Goal: Complete application form: Complete application form

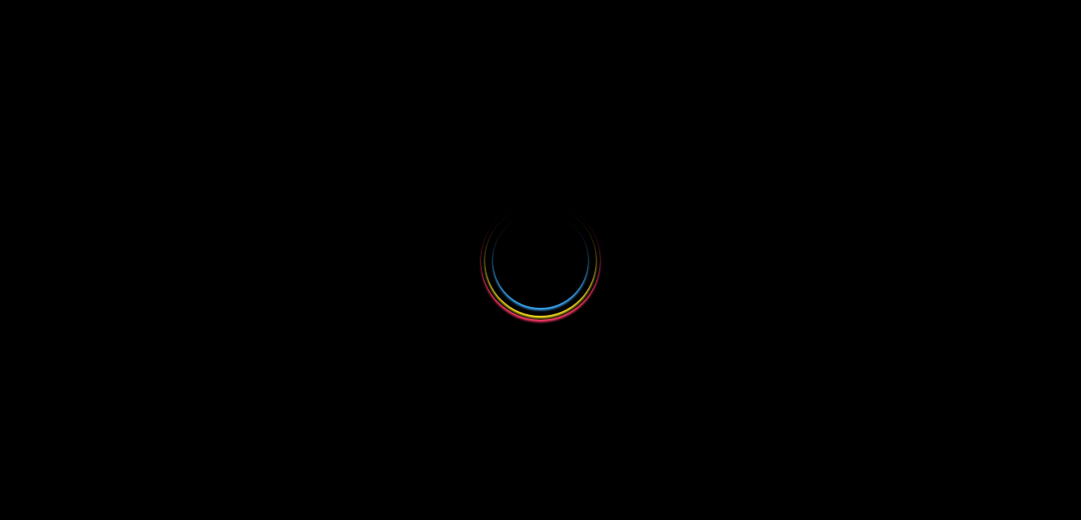
select select
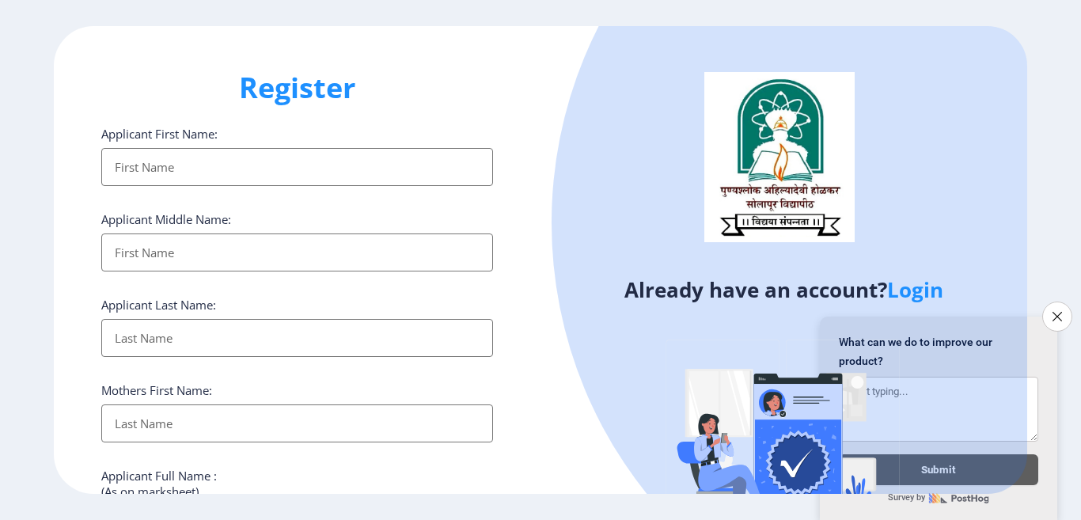
click at [141, 174] on input "Applicant First Name:" at bounding box center [297, 167] width 392 height 38
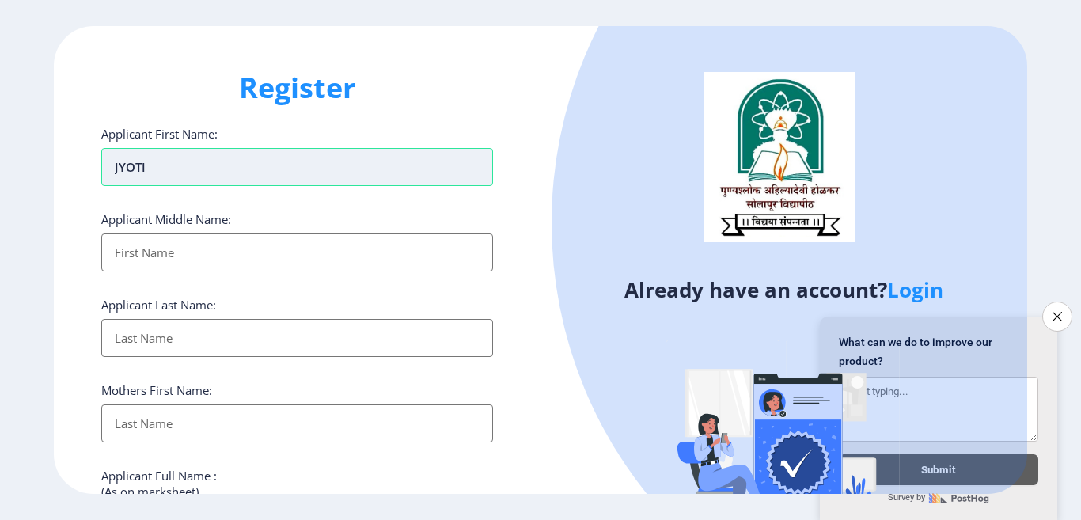
type input "JYOTI"
type input "PRAKASH"
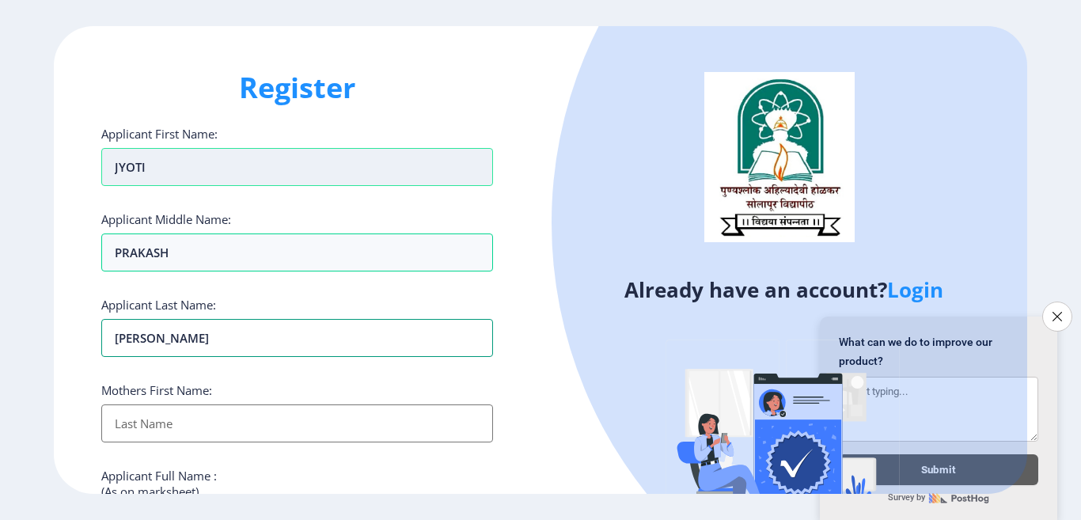
type input "[PERSON_NAME]"
type input "MALTI"
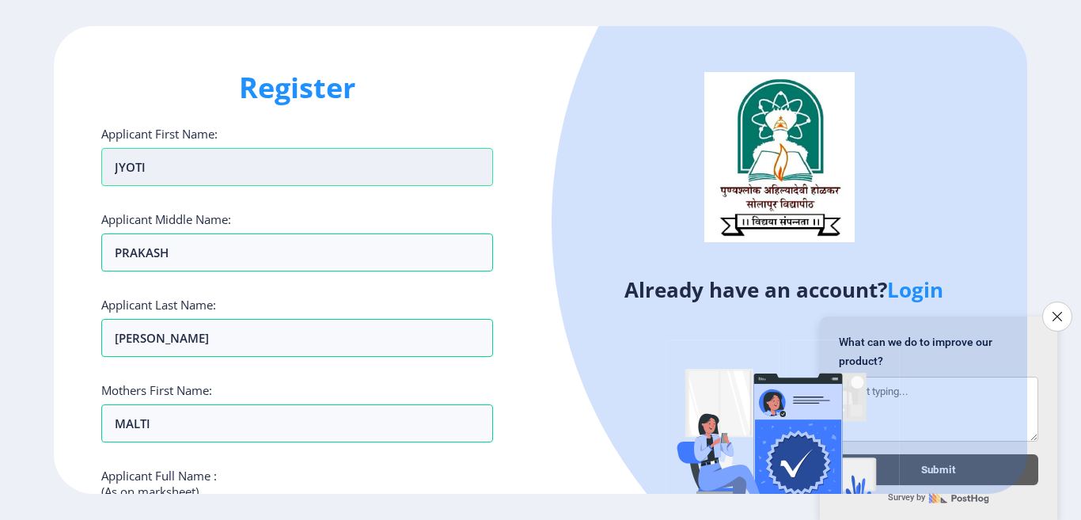
scroll to position [265, 0]
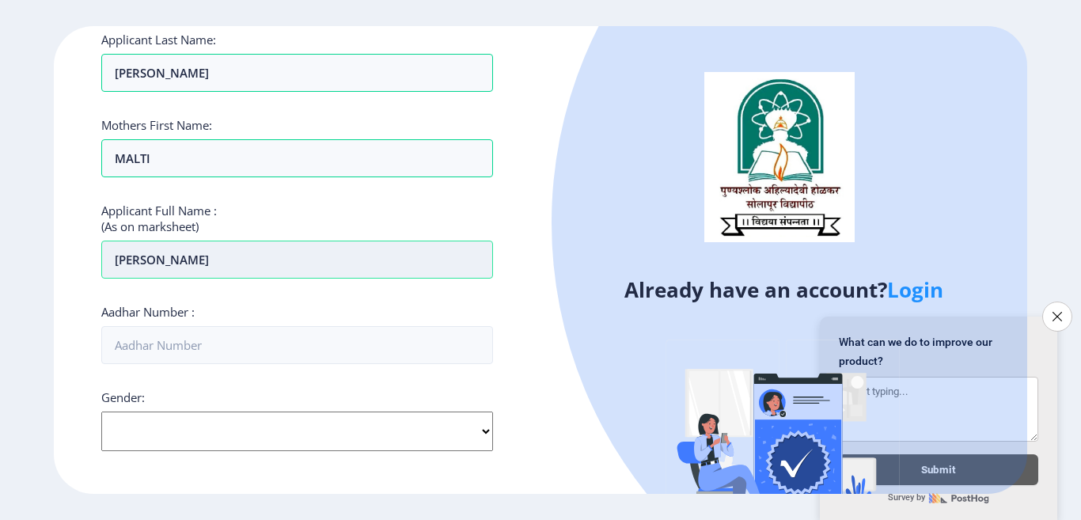
click at [233, 265] on input "[PERSON_NAME]" at bounding box center [297, 260] width 392 height 38
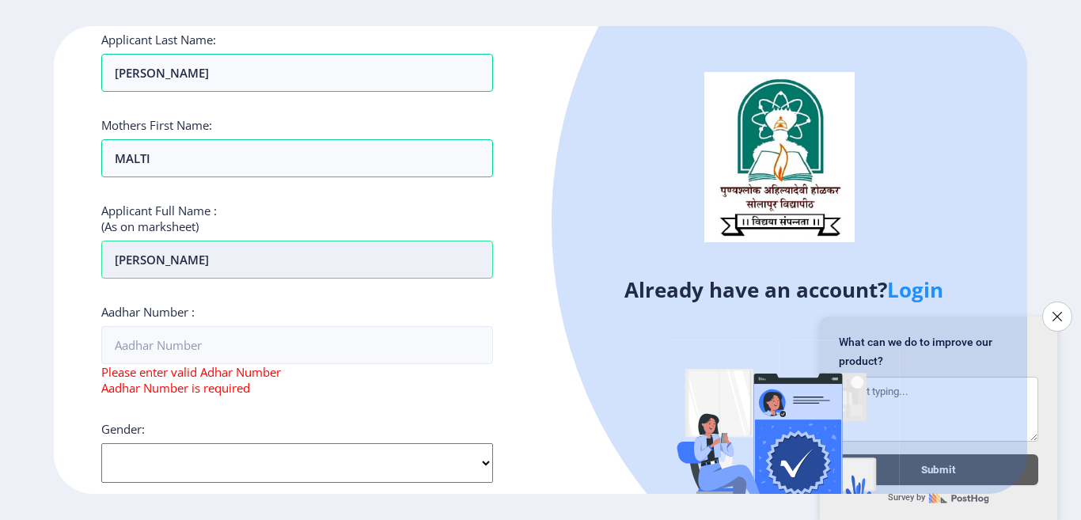
type input "[PERSON_NAME]"
click at [1056, 311] on icon "Close survey" at bounding box center [1057, 316] width 10 height 10
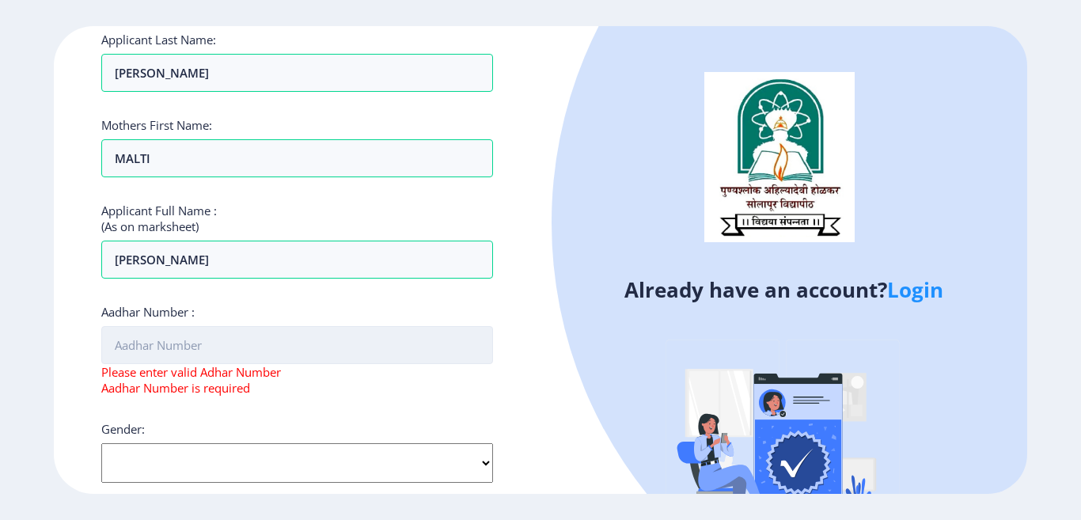
click at [155, 335] on input "Aadhar Number :" at bounding box center [297, 345] width 392 height 38
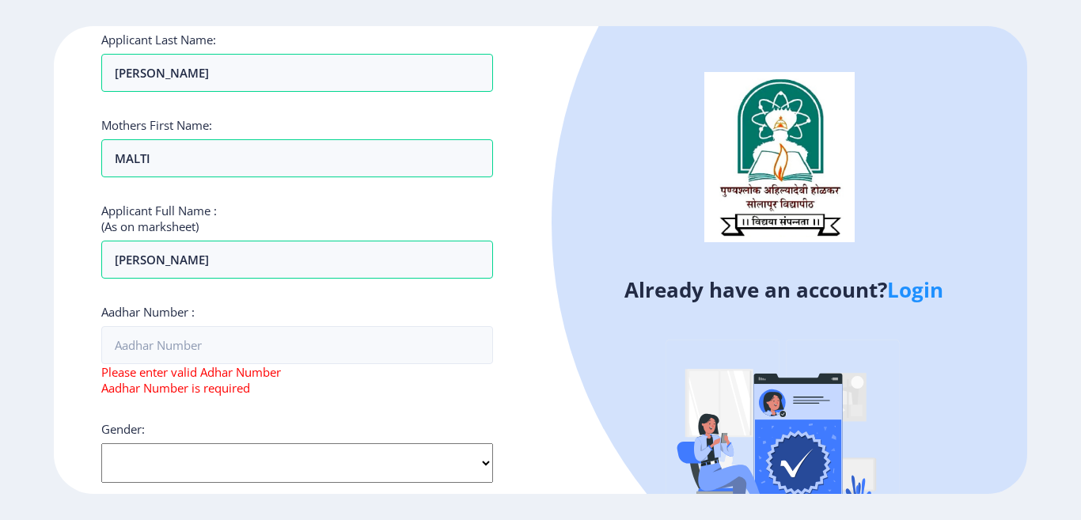
click at [168, 463] on select "Select Gender [DEMOGRAPHIC_DATA] [DEMOGRAPHIC_DATA] Other" at bounding box center [297, 463] width 392 height 40
select select "[DEMOGRAPHIC_DATA]"
click at [101, 443] on select "Select Gender [DEMOGRAPHIC_DATA] [DEMOGRAPHIC_DATA] Other" at bounding box center [297, 463] width 392 height 40
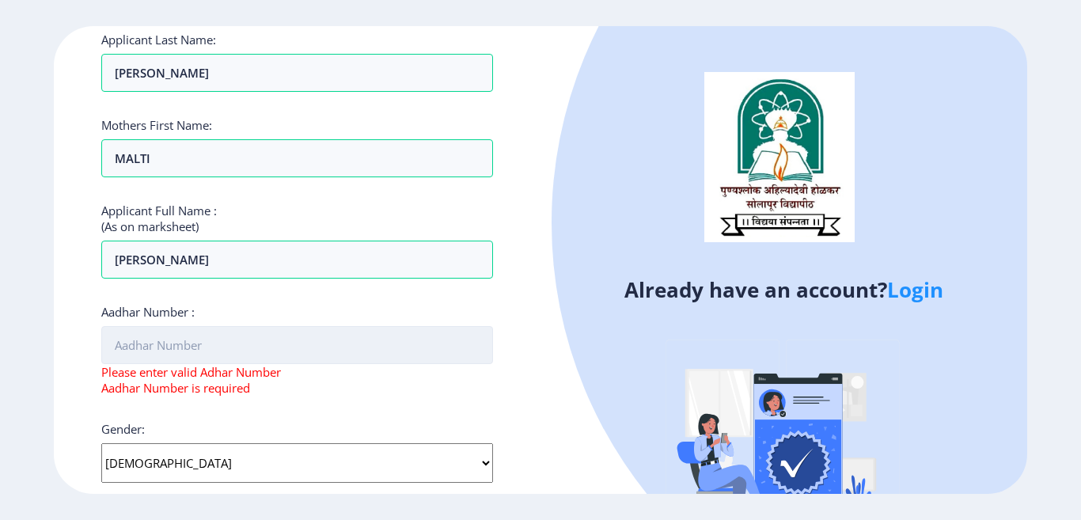
click at [167, 346] on input "Aadhar Number :" at bounding box center [297, 345] width 392 height 38
click at [243, 355] on input "Aadhar Number :" at bounding box center [297, 345] width 392 height 38
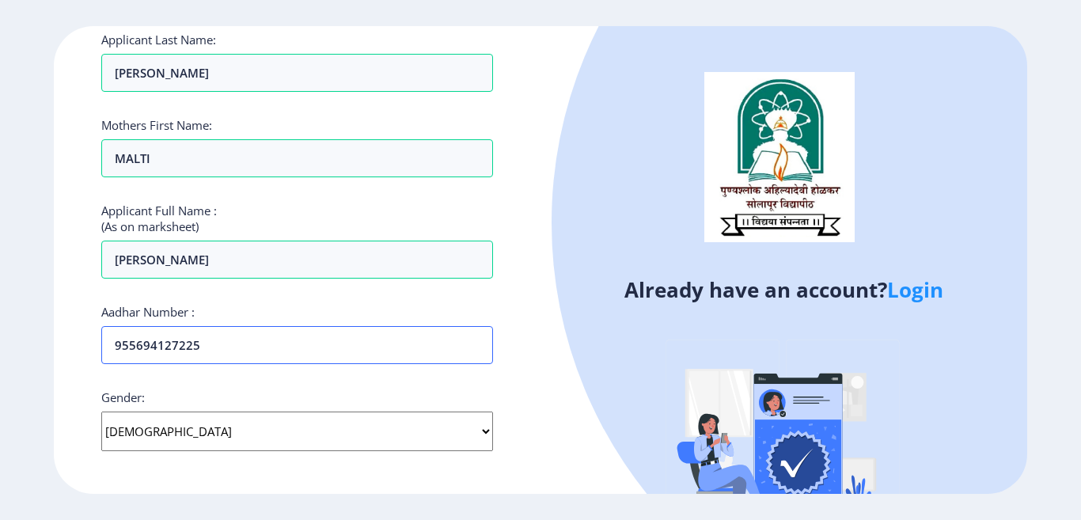
type input "955694127225"
click at [224, 391] on div "Gender: Select Gender [DEMOGRAPHIC_DATA] [DEMOGRAPHIC_DATA] Other" at bounding box center [297, 421] width 392 height 62
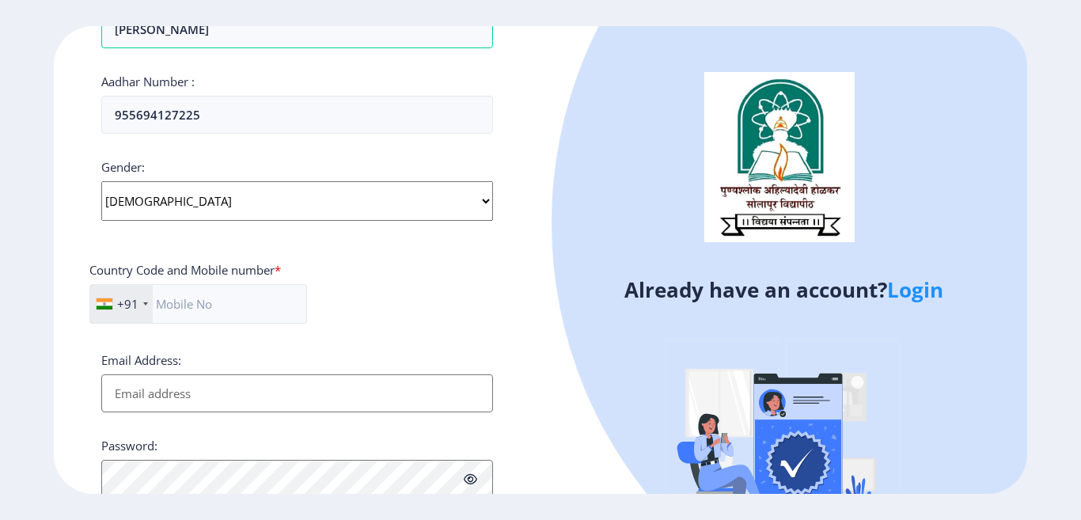
scroll to position [503, 0]
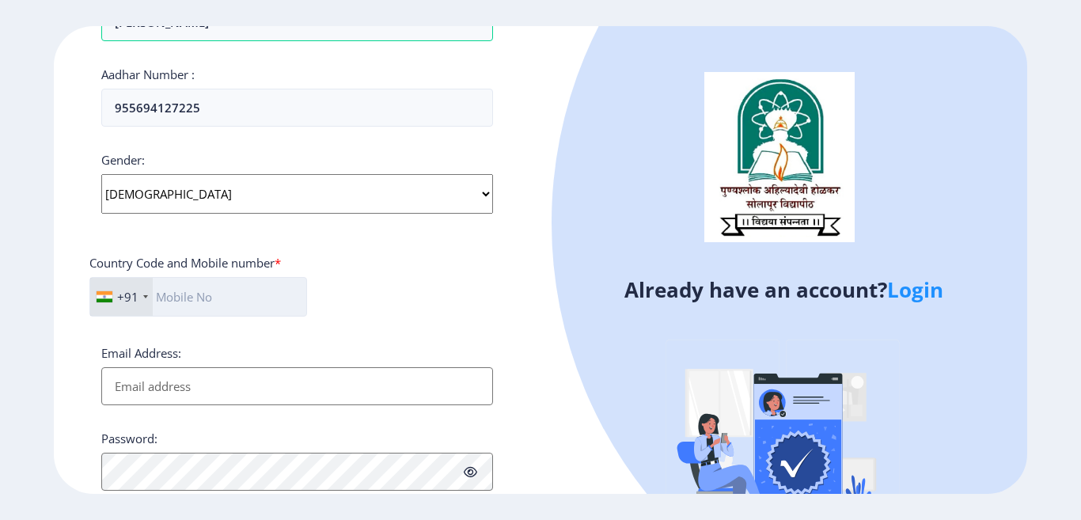
click at [200, 302] on input "text" at bounding box center [198, 297] width 218 height 40
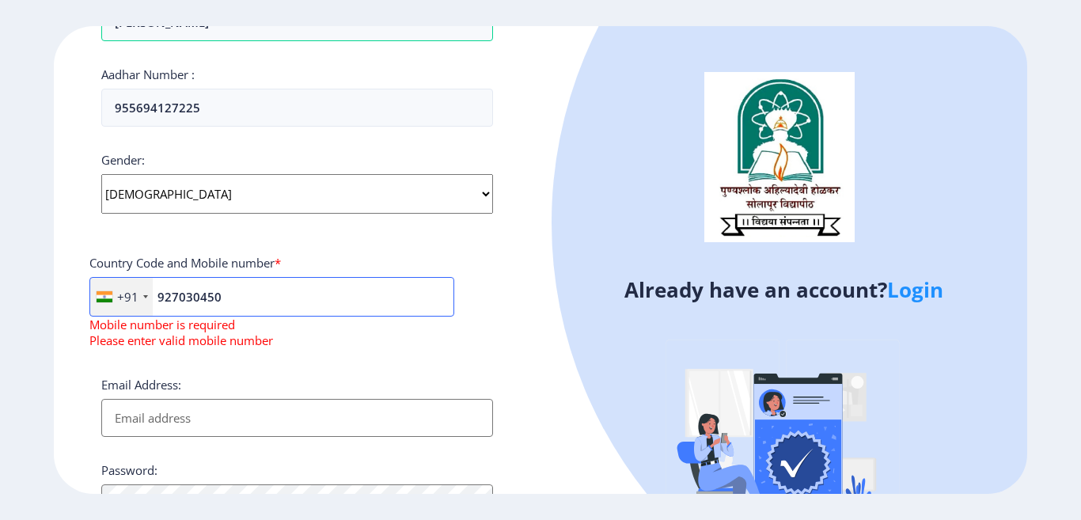
type input "927030450"
drag, startPoint x: 192, startPoint y: 440, endPoint x: 207, endPoint y: 405, distance: 38.4
click at [193, 437] on div "Applicant First Name: JYOTI Applicant Middle Name: PRAKASH Applicant Last Name:…" at bounding box center [297, 115] width 392 height 985
click at [207, 405] on input "Email Address:" at bounding box center [297, 418] width 392 height 38
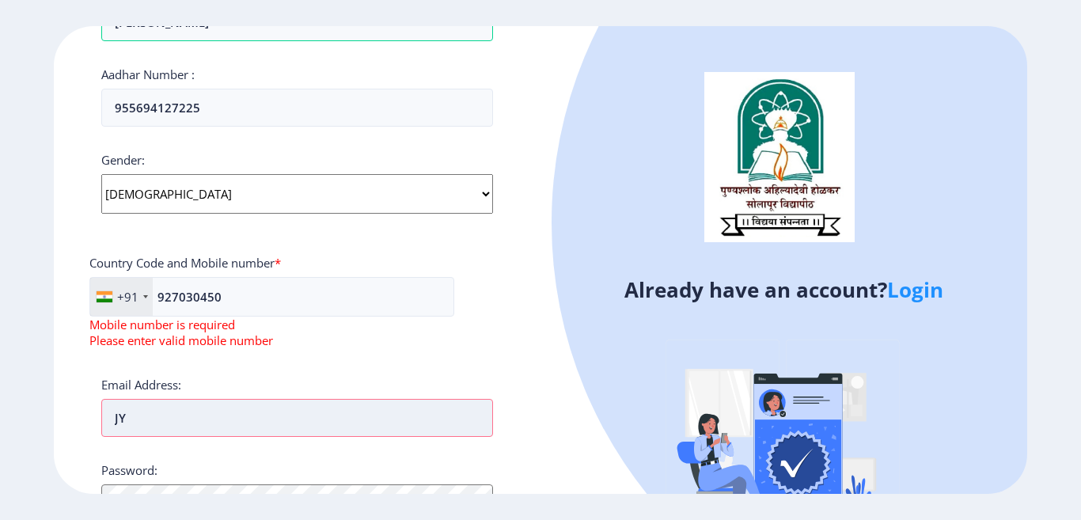
type input "J"
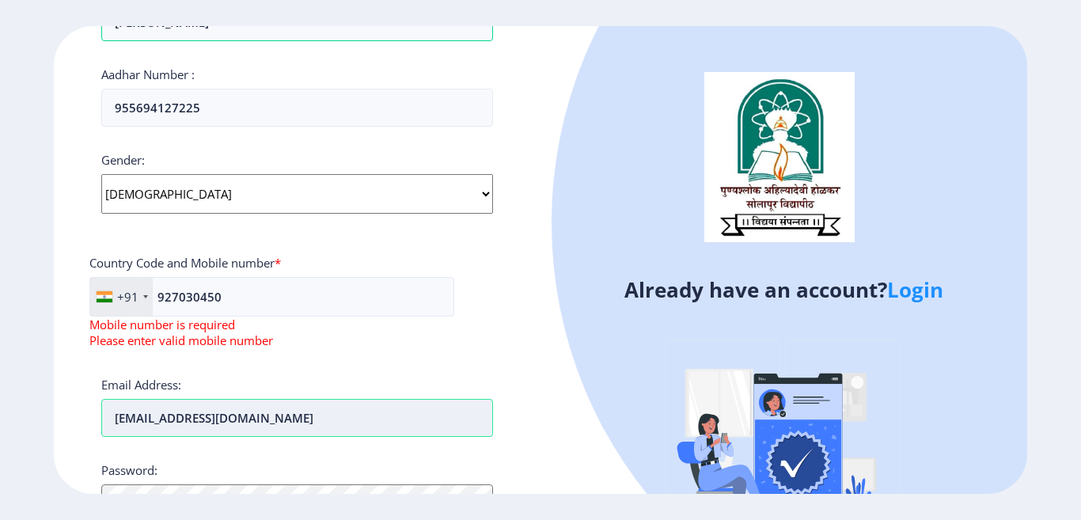
type input "[EMAIL_ADDRESS][DOMAIN_NAME]"
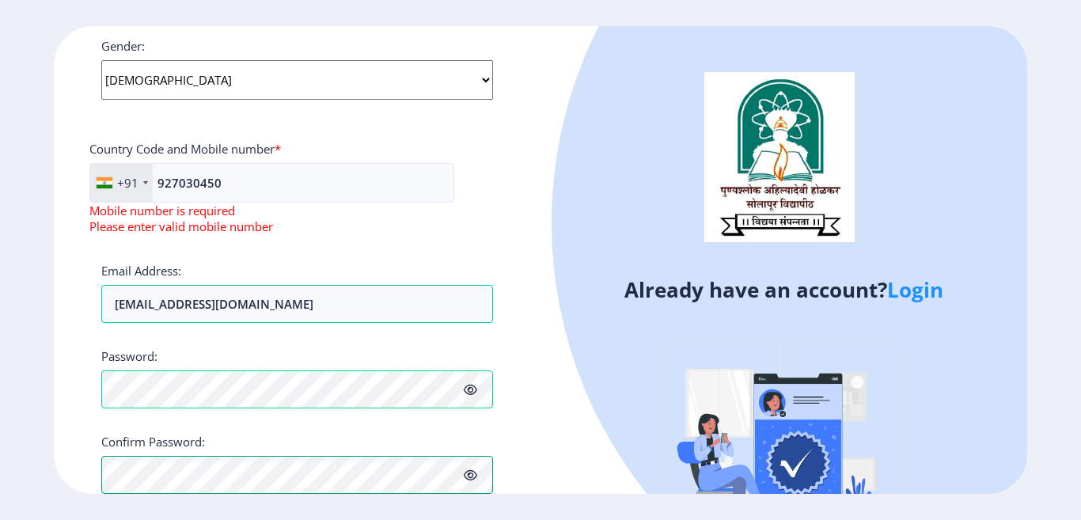
scroll to position [666, 0]
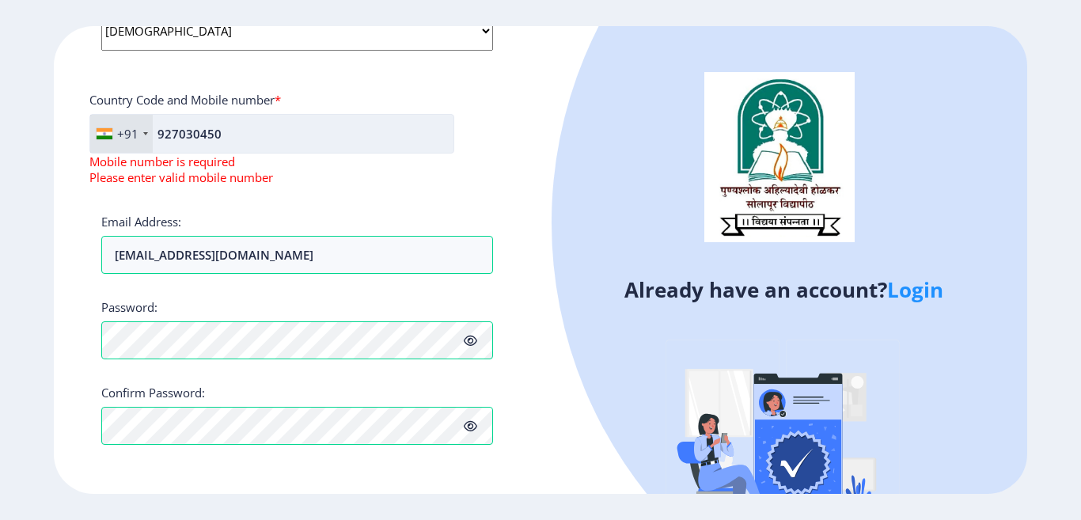
click at [200, 139] on input "927030450" at bounding box center [271, 134] width 365 height 40
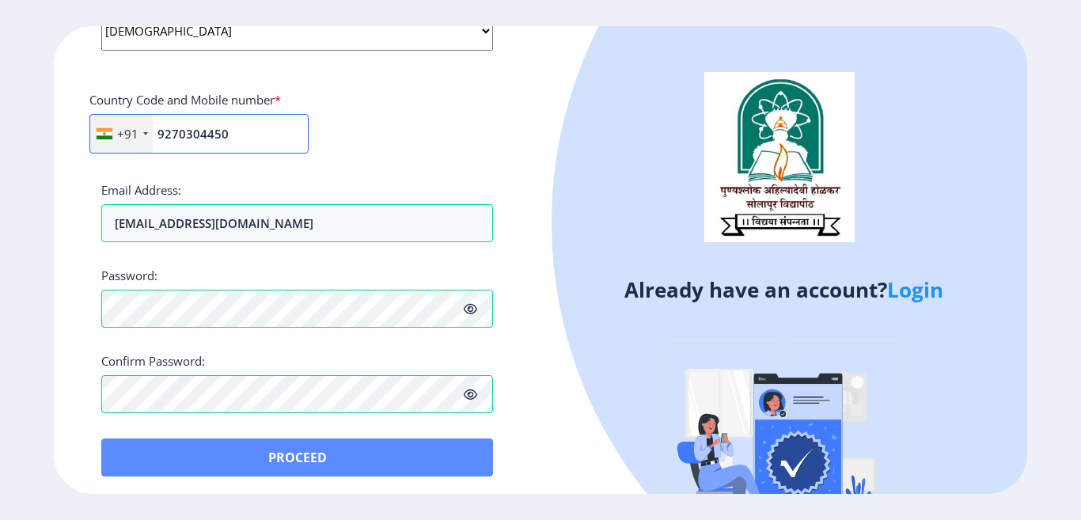
type input "9270304450"
click at [299, 454] on button "Proceed" at bounding box center [297, 458] width 392 height 38
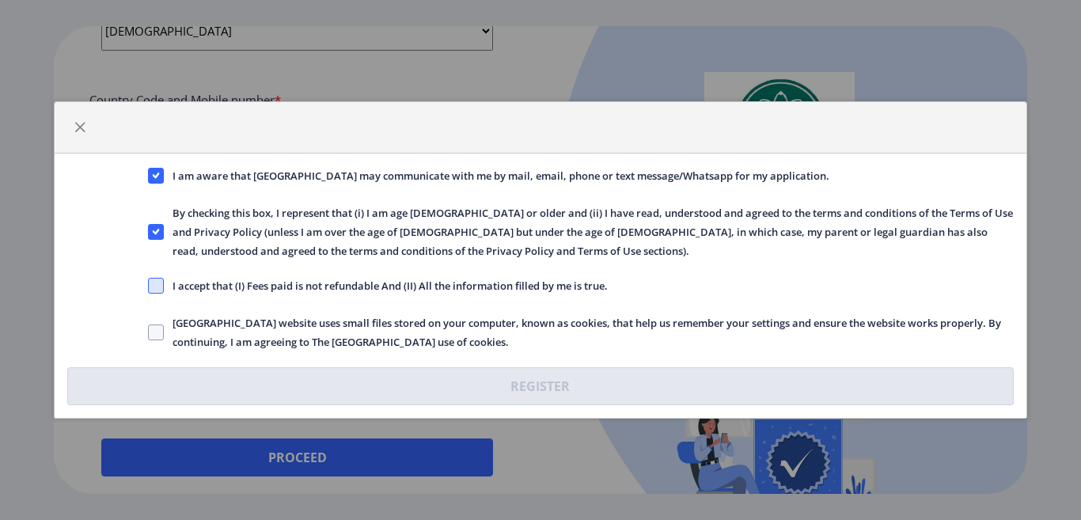
click at [160, 284] on span at bounding box center [156, 286] width 16 height 16
click at [149, 286] on input "I accept that (I) Fees paid is not refundable And (II) All the information fill…" at bounding box center [148, 286] width 1 height 1
checkbox input "true"
click at [158, 330] on span at bounding box center [156, 333] width 16 height 16
click at [149, 333] on input "[GEOGRAPHIC_DATA] website uses small files stored on your computer, known as co…" at bounding box center [148, 333] width 1 height 1
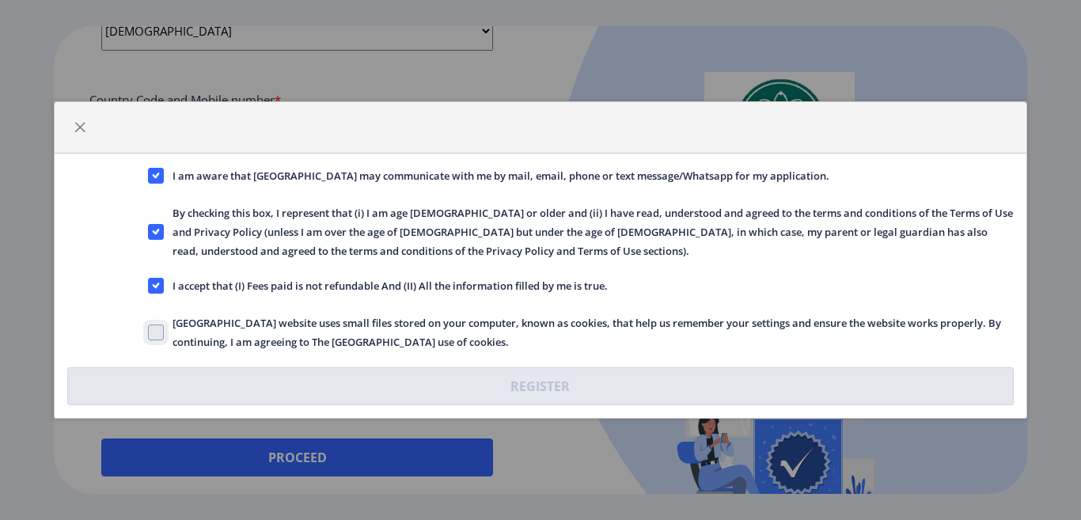
checkbox input "true"
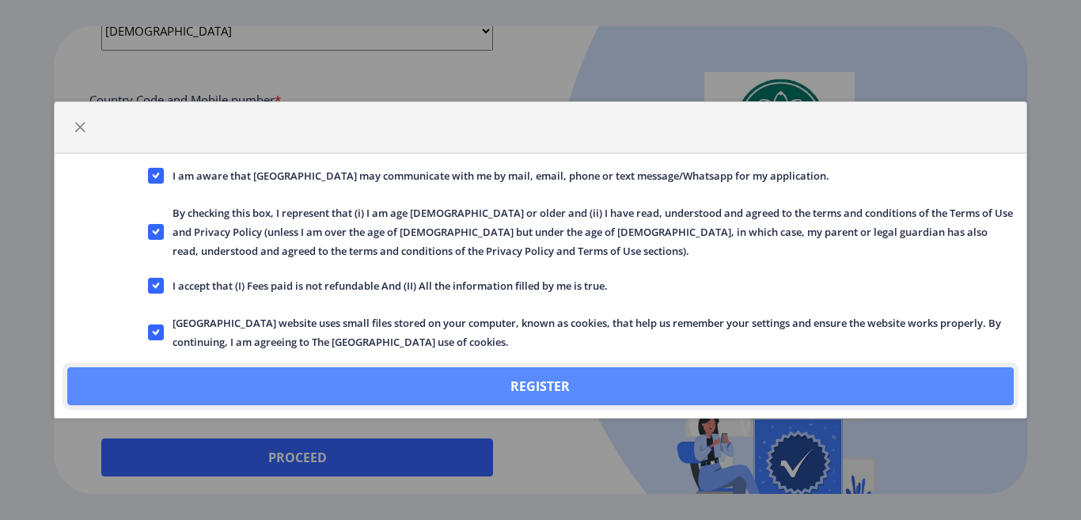
click at [542, 380] on button "Register" at bounding box center [540, 386] width 946 height 38
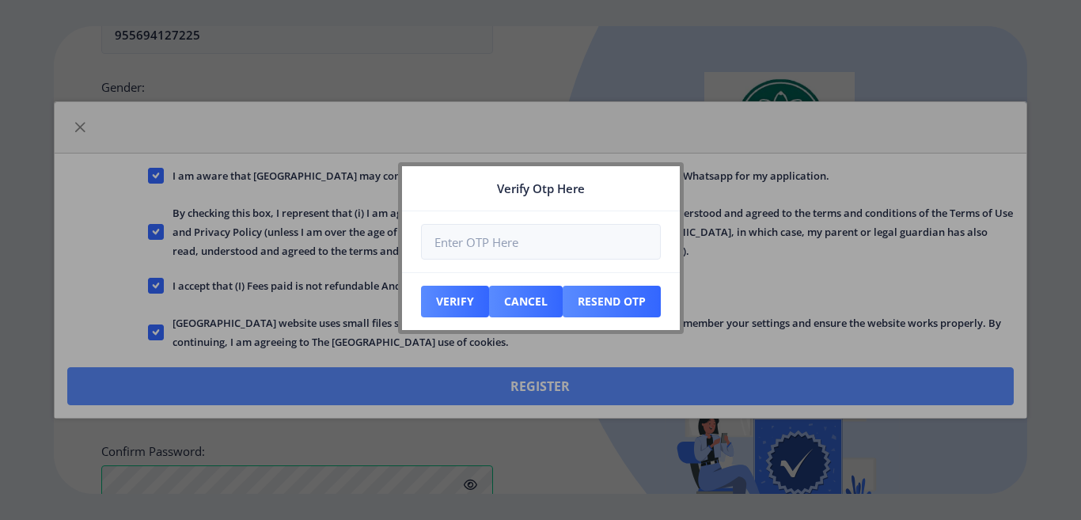
scroll to position [756, 0]
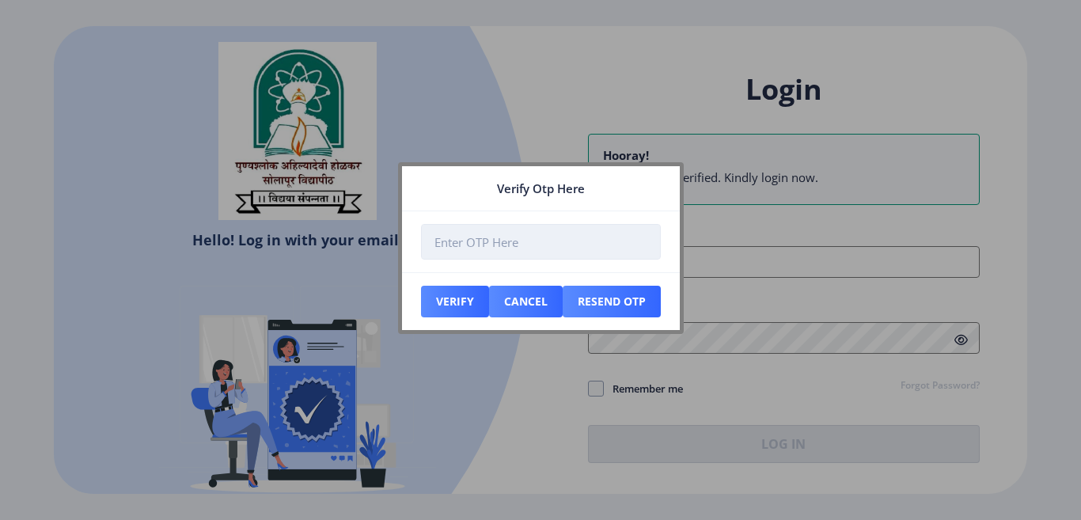
click at [496, 241] on input "number" at bounding box center [541, 242] width 240 height 36
click at [500, 240] on input "number" at bounding box center [541, 242] width 240 height 36
click at [642, 238] on input "1" at bounding box center [541, 242] width 240 height 36
type input "0"
click at [641, 249] on input "0" at bounding box center [541, 242] width 240 height 36
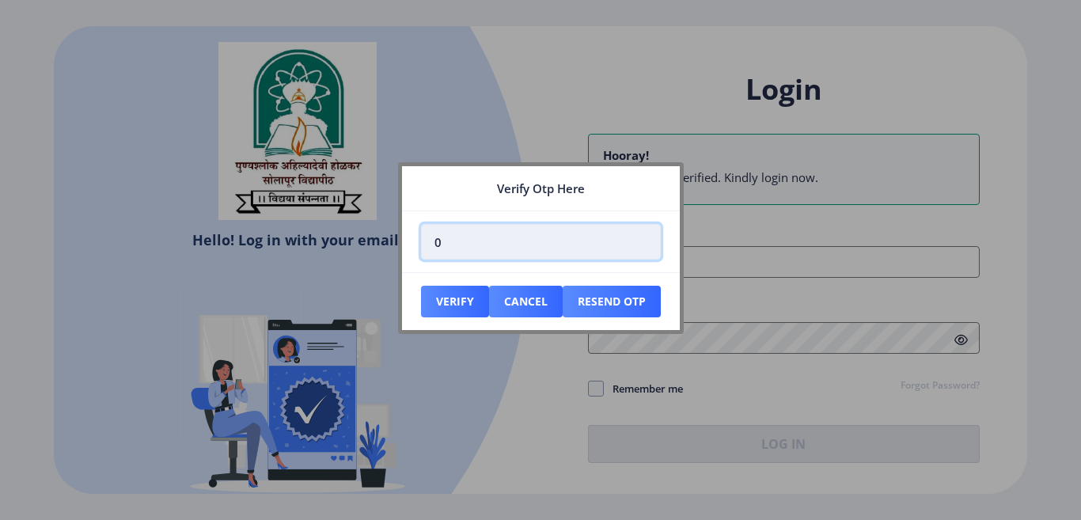
click at [534, 243] on input "0" at bounding box center [541, 242] width 240 height 36
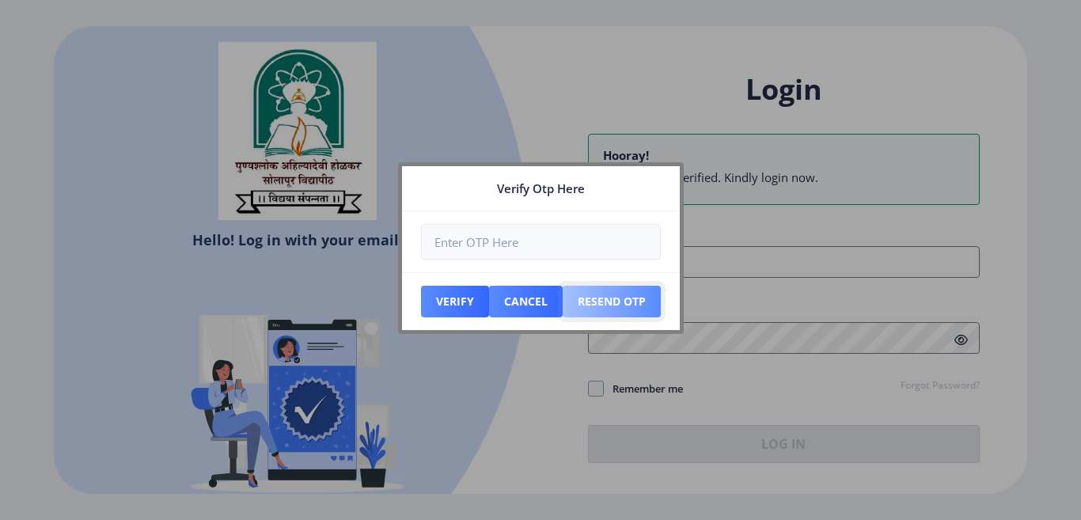
click at [595, 302] on button "Resend Otp" at bounding box center [612, 302] width 98 height 32
click at [466, 302] on button "Verify" at bounding box center [455, 302] width 68 height 32
click at [614, 300] on button "Resend Otp" at bounding box center [612, 302] width 98 height 32
click at [529, 298] on button "Cancel" at bounding box center [526, 302] width 74 height 32
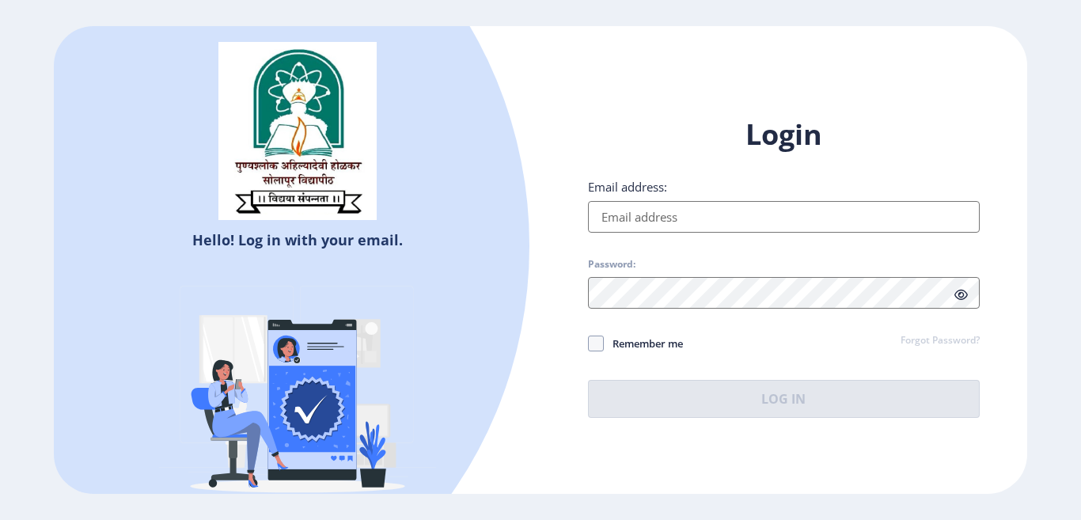
click at [664, 221] on input "Email address:" at bounding box center [784, 217] width 392 height 32
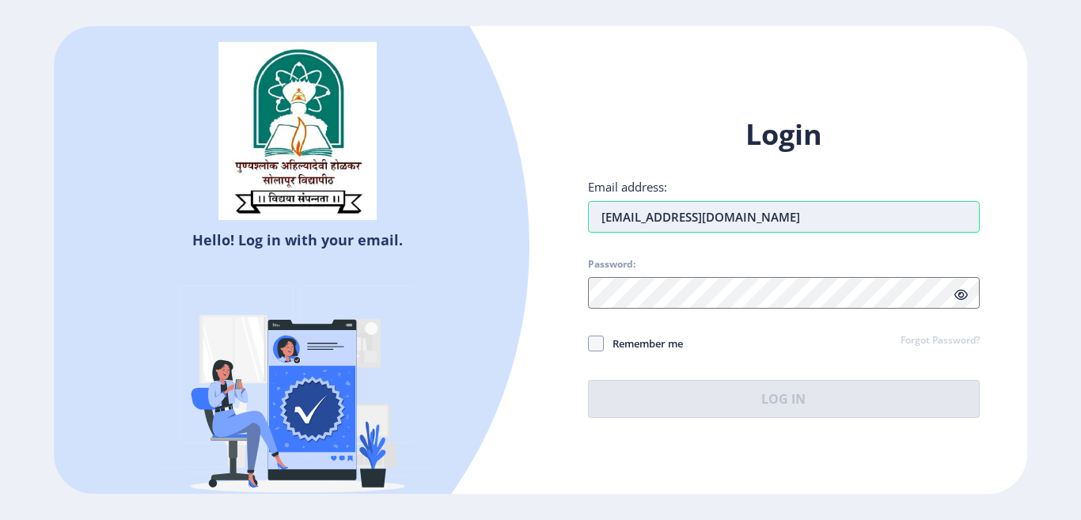
type input "[EMAIL_ADDRESS][DOMAIN_NAME]"
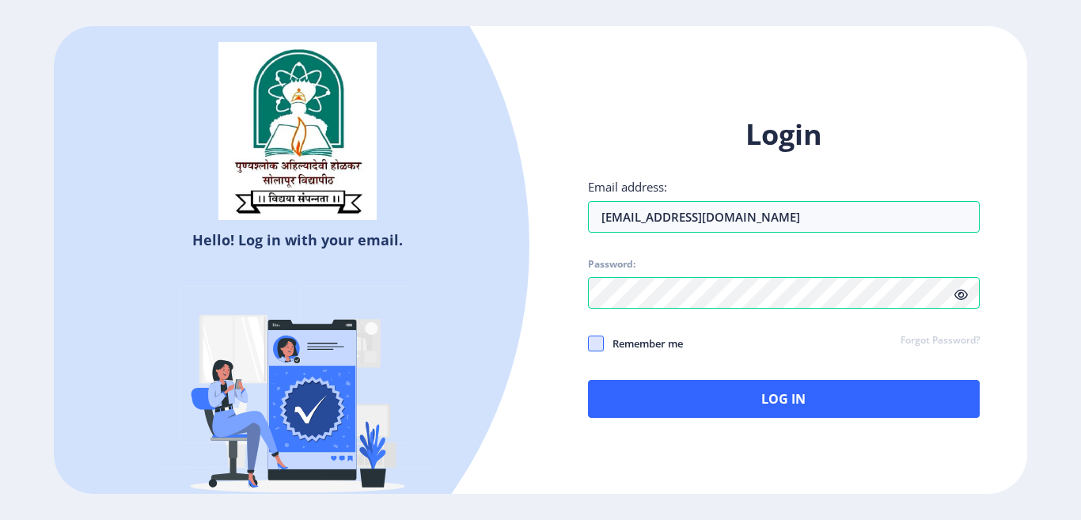
click at [596, 344] on span at bounding box center [596, 344] width 16 height 16
click at [589, 344] on input "Remember me" at bounding box center [588, 344] width 1 height 1
checkbox input "true"
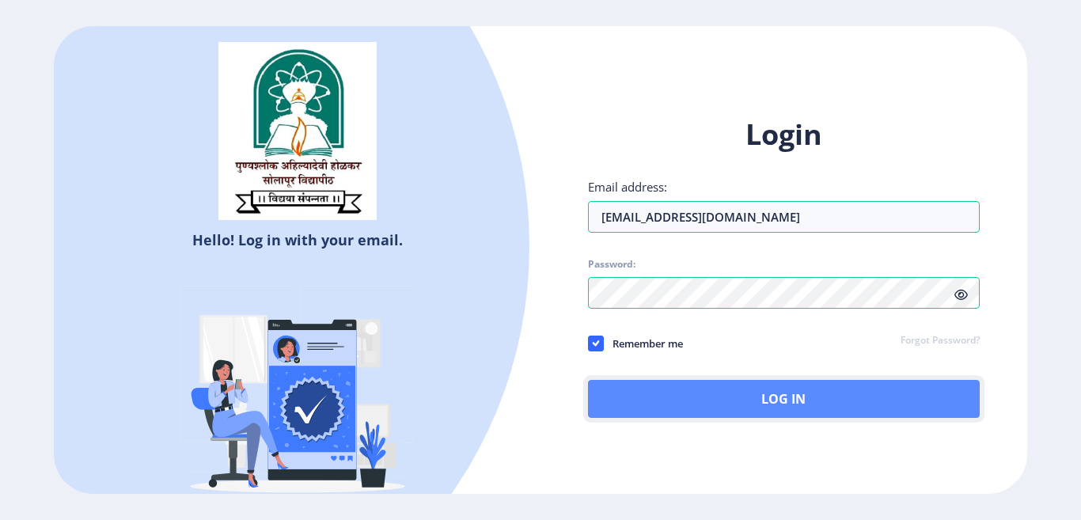
click at [799, 410] on button "Log In" at bounding box center [784, 399] width 392 height 38
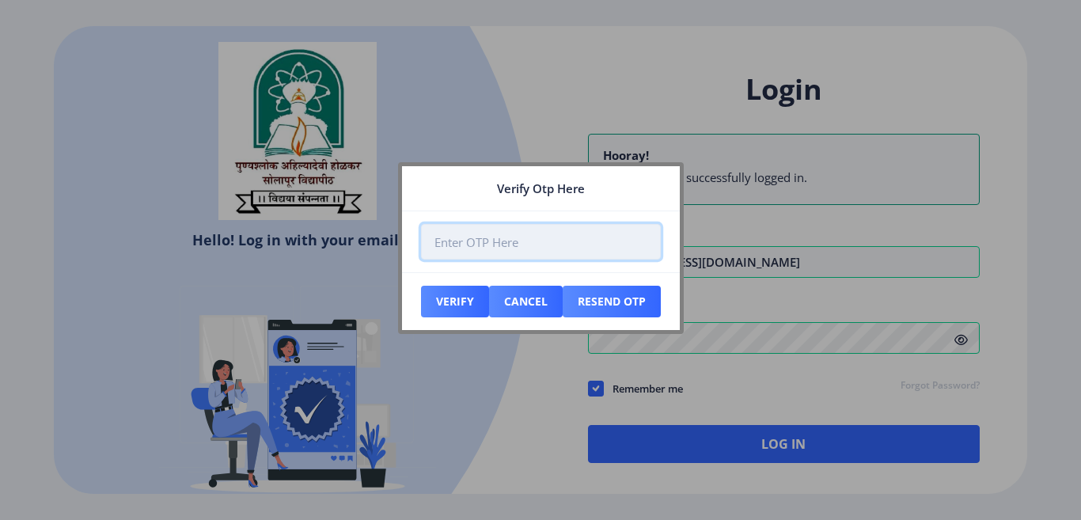
drag, startPoint x: 495, startPoint y: 241, endPoint x: 487, endPoint y: 230, distance: 13.6
click at [495, 241] on input "number" at bounding box center [541, 242] width 240 height 36
type input "259872"
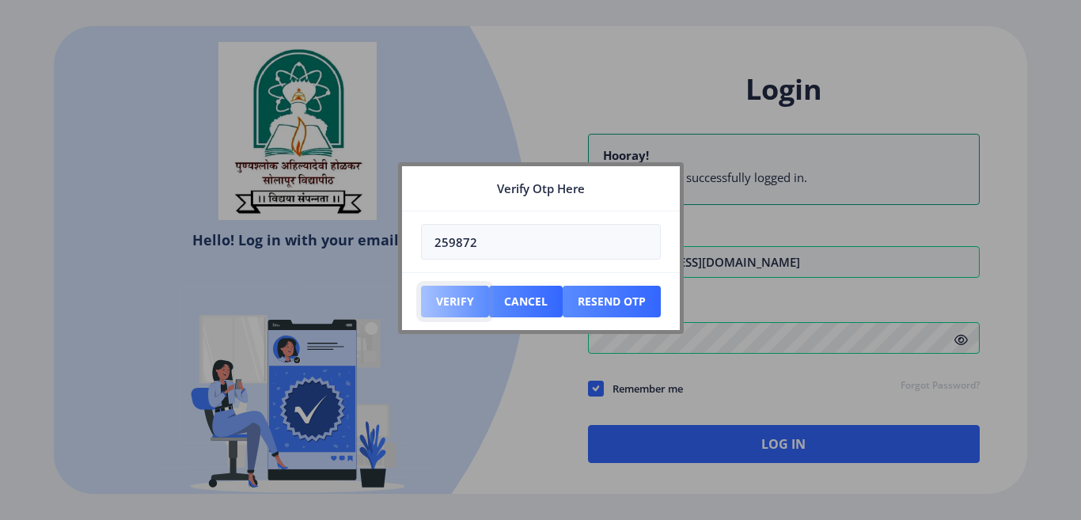
click at [459, 299] on button "Verify" at bounding box center [455, 302] width 68 height 32
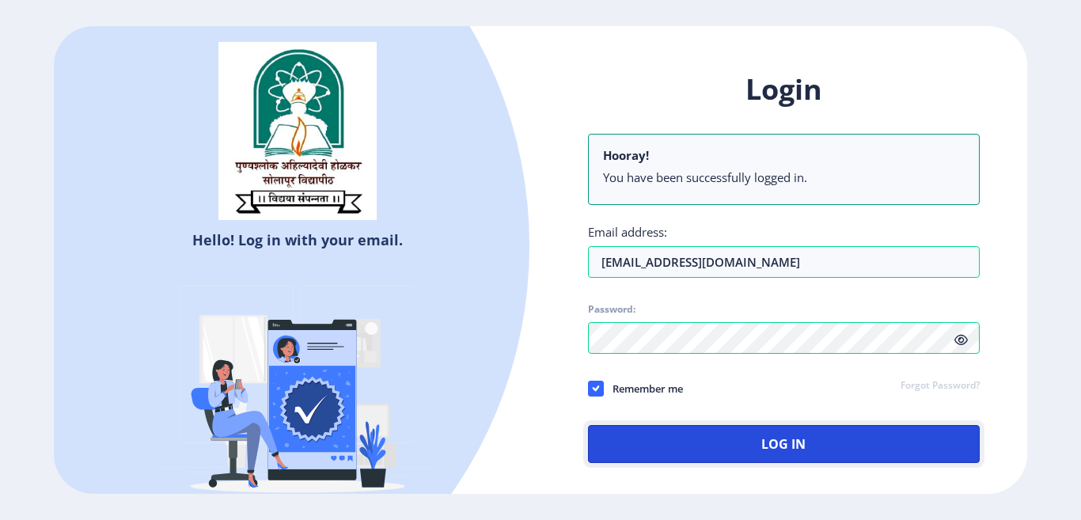
click at [800, 436] on button "Log In" at bounding box center [784, 444] width 392 height 38
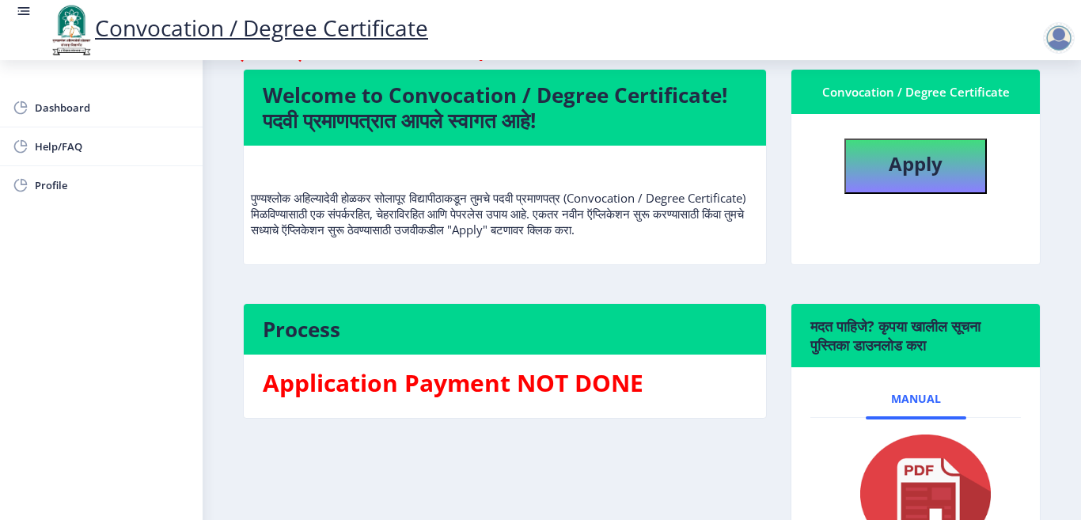
scroll to position [79, 0]
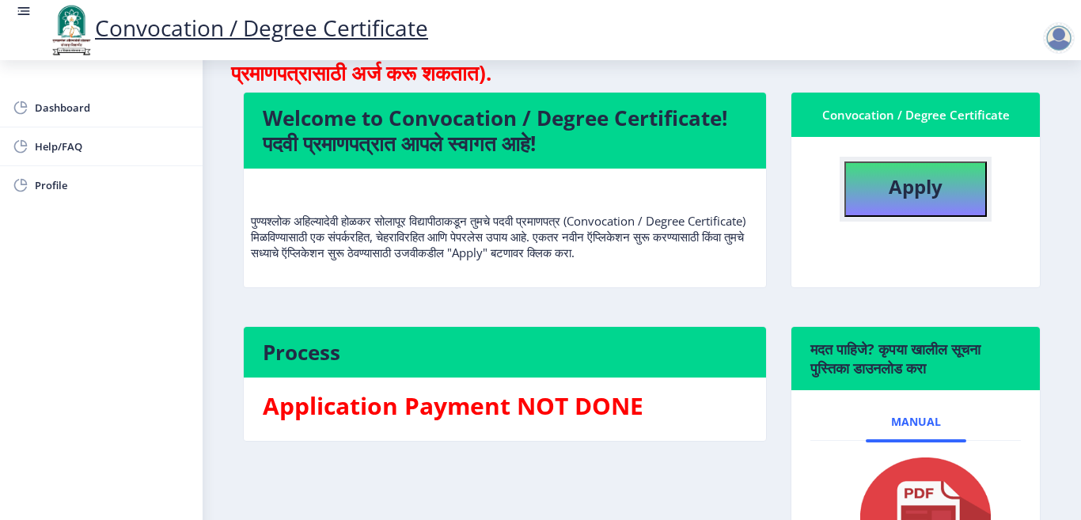
click at [914, 177] on b "Apply" at bounding box center [916, 186] width 54 height 26
select select
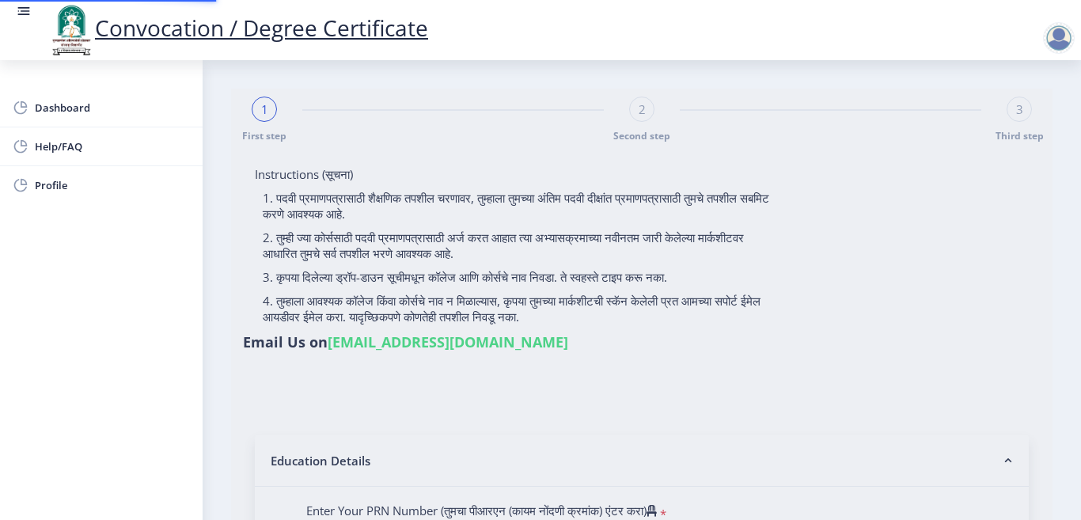
type input "[PERSON_NAME]"
type input "MALTI"
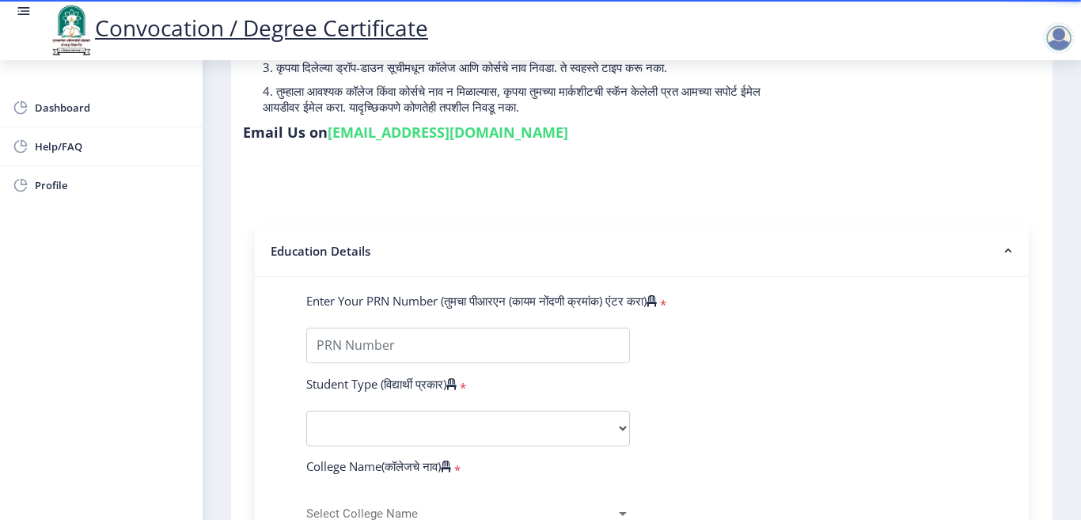
scroll to position [317, 0]
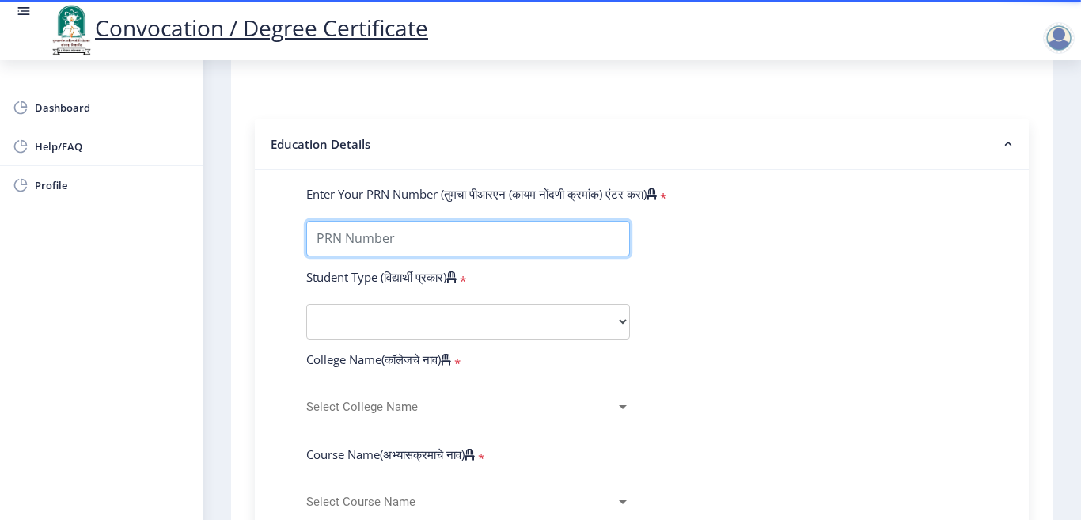
click at [347, 237] on input "Enter Your PRN Number (तुमचा पीआरएन (कायम नोंदणी क्रमांक) एंटर करा)" at bounding box center [468, 239] width 324 height 36
paste input "2011032500247843"
type input "2011032500247843"
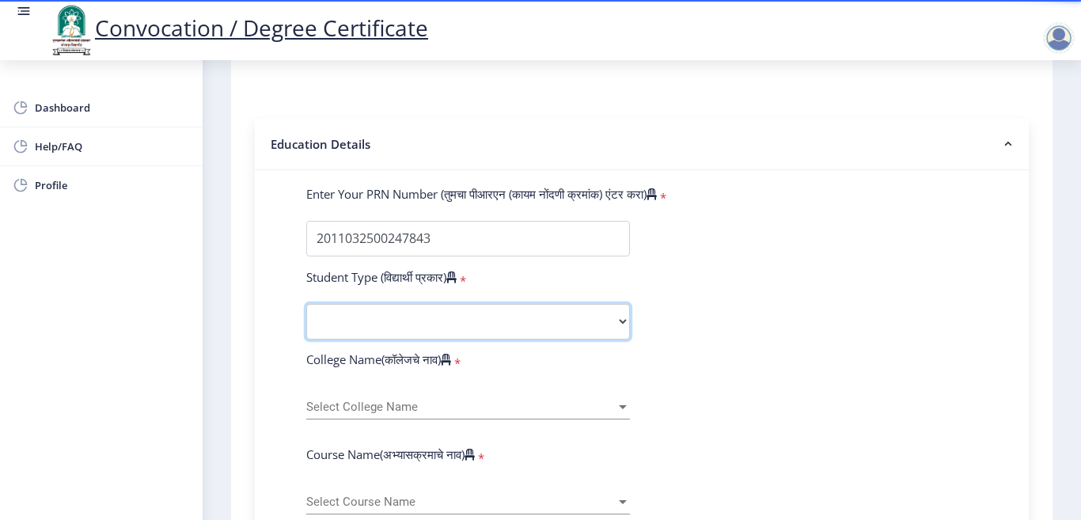
click at [385, 314] on select "Select Student Type Regular External" at bounding box center [468, 322] width 324 height 36
select select "Regular"
click at [306, 304] on select "Select Student Type Regular External" at bounding box center [468, 322] width 324 height 36
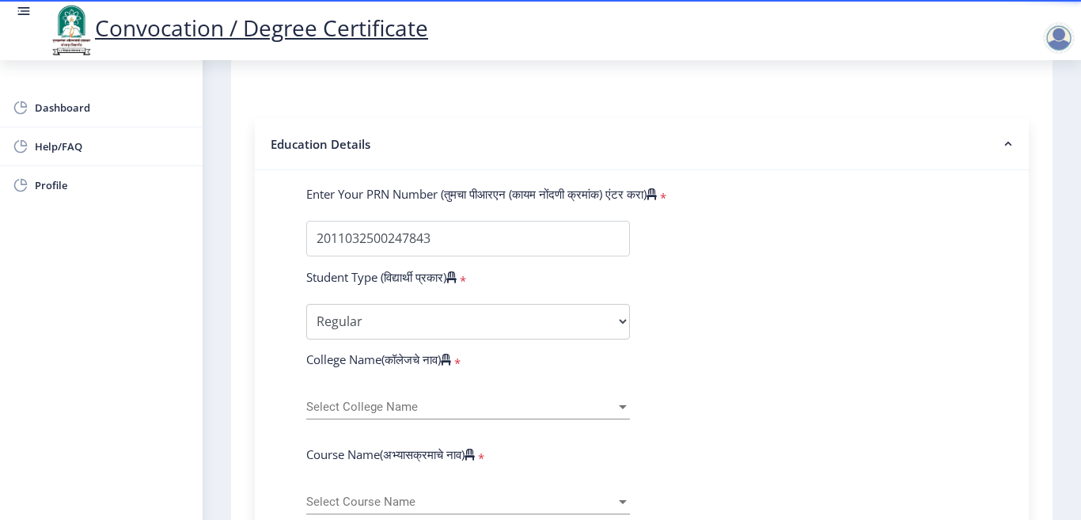
click at [336, 404] on span "Select College Name" at bounding box center [461, 407] width 310 height 13
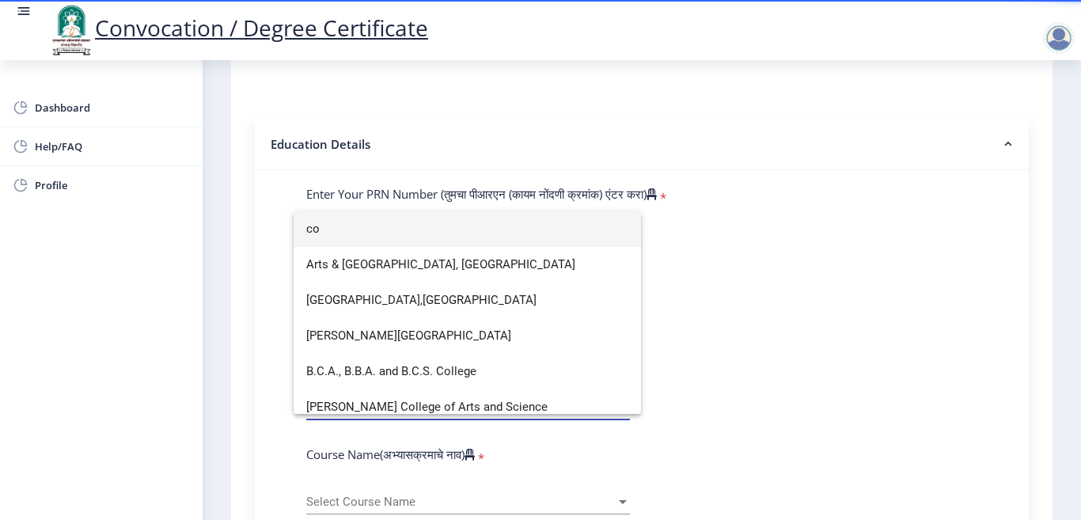
type input "c"
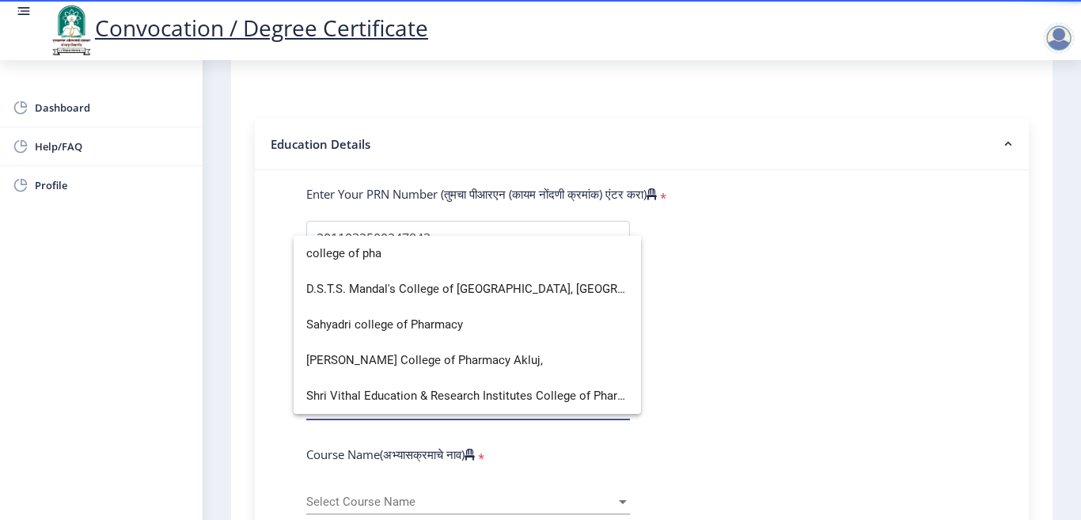
scroll to position [0, 0]
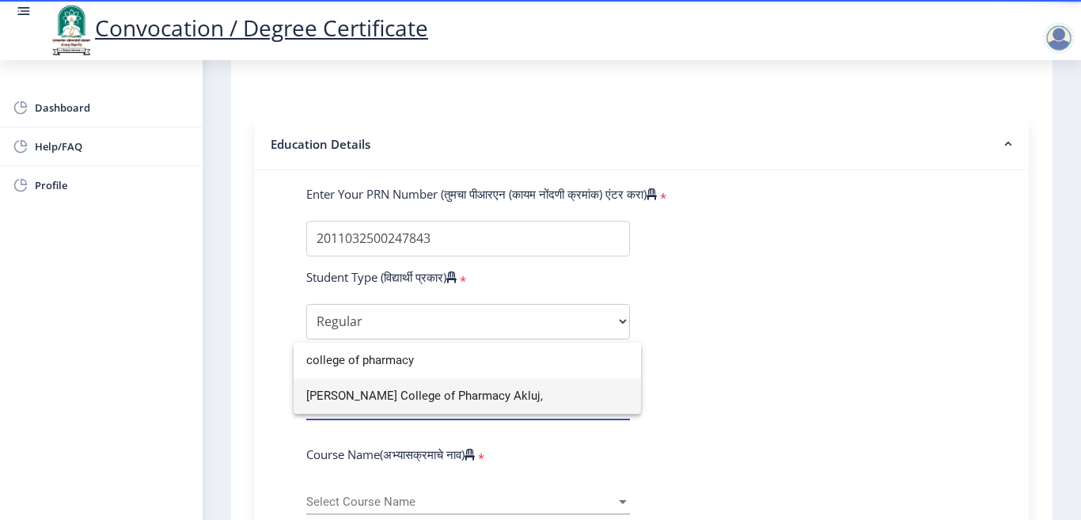
type input "college of pharmacy"
click at [412, 397] on span "[PERSON_NAME] College of Pharmacy Akluj," at bounding box center [467, 396] width 322 height 36
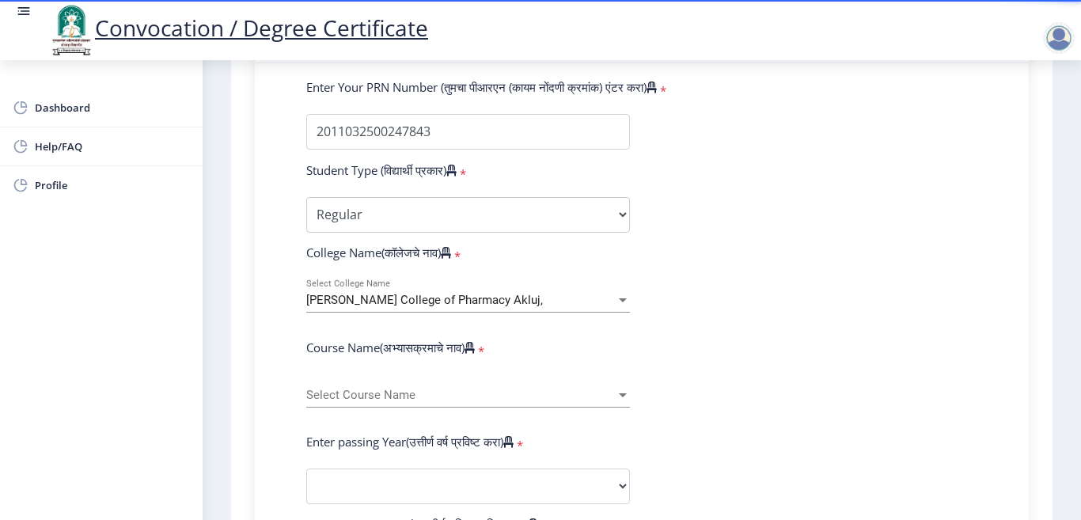
scroll to position [475, 0]
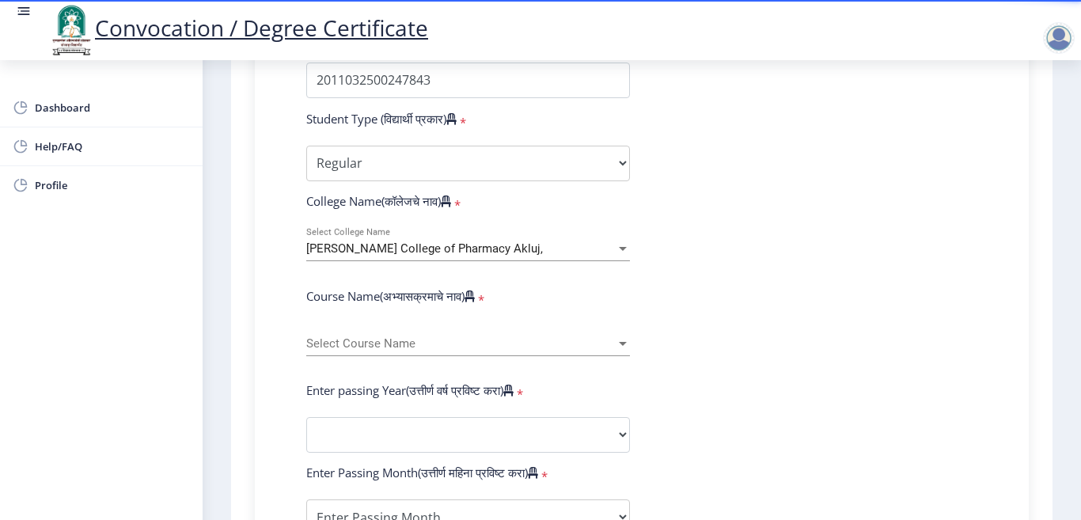
click at [450, 340] on span "Select Course Name" at bounding box center [461, 343] width 310 height 13
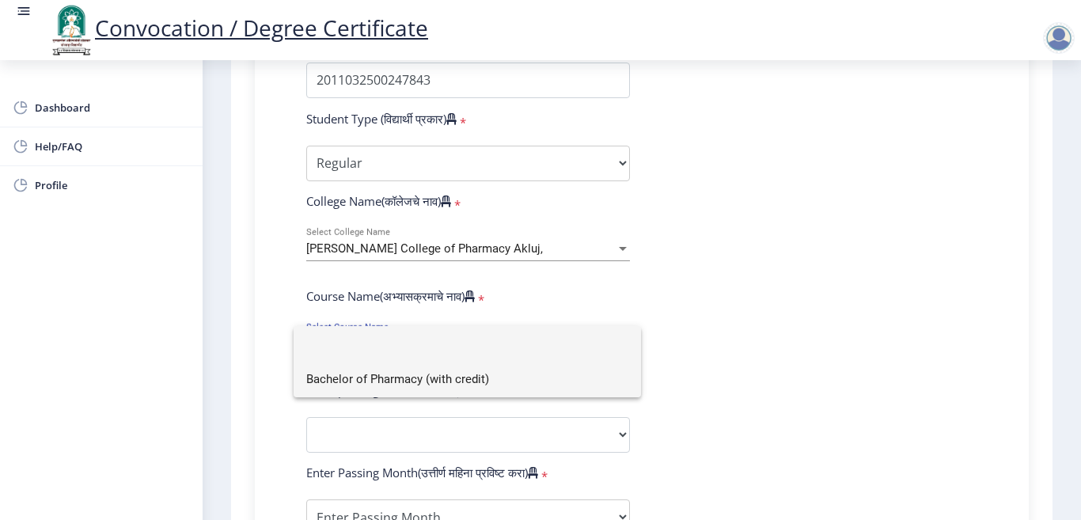
click at [449, 375] on span "Bachelor of Pharmacy (with credit)" at bounding box center [467, 380] width 322 height 36
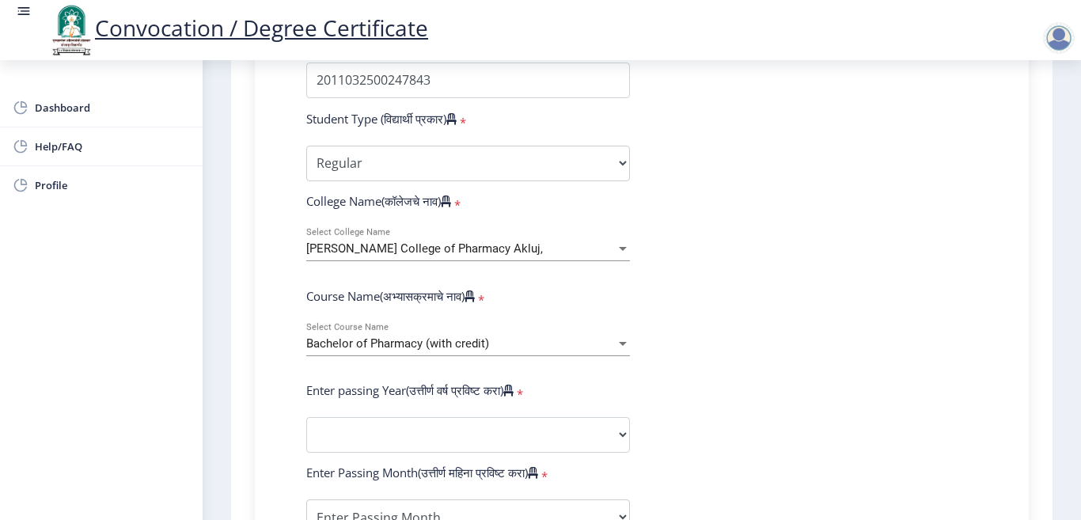
click at [564, 346] on div "Bachelor of Pharmacy (with credit)" at bounding box center [461, 343] width 310 height 13
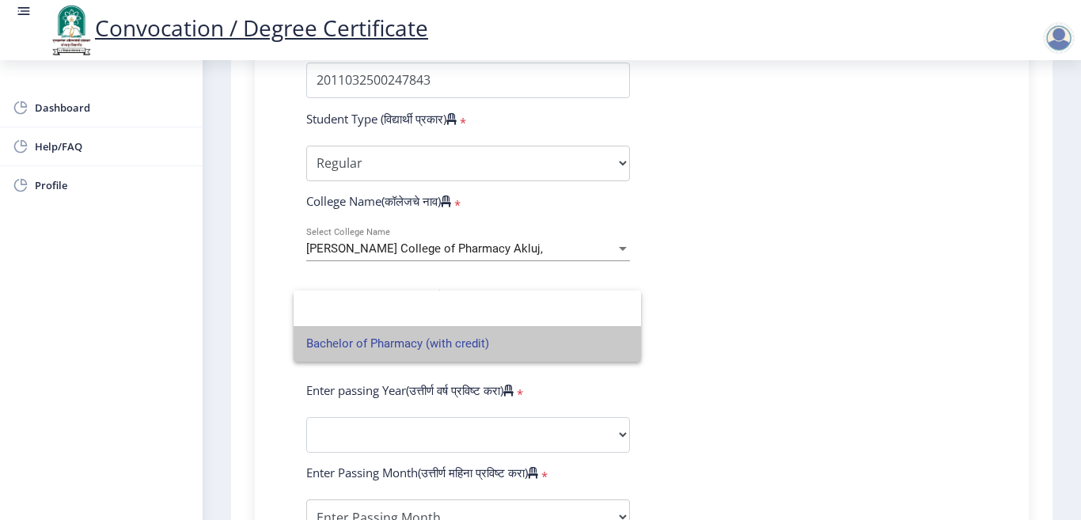
click at [451, 340] on span "Bachelor of Pharmacy (with credit)" at bounding box center [467, 344] width 322 height 36
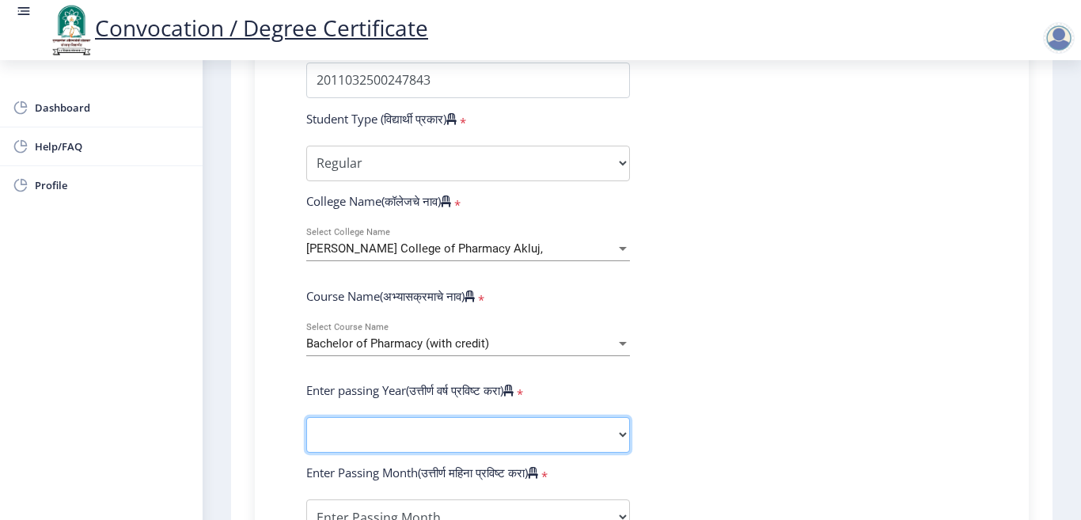
click at [393, 432] on select "2025 2024 2023 2022 2021 2020 2019 2018 2017 2016 2015 2014 2013 2012 2011 2010…" at bounding box center [468, 435] width 324 height 36
select select "2014"
click at [306, 417] on select "2025 2024 2023 2022 2021 2020 2019 2018 2017 2016 2015 2014 2013 2012 2011 2010…" at bounding box center [468, 435] width 324 height 36
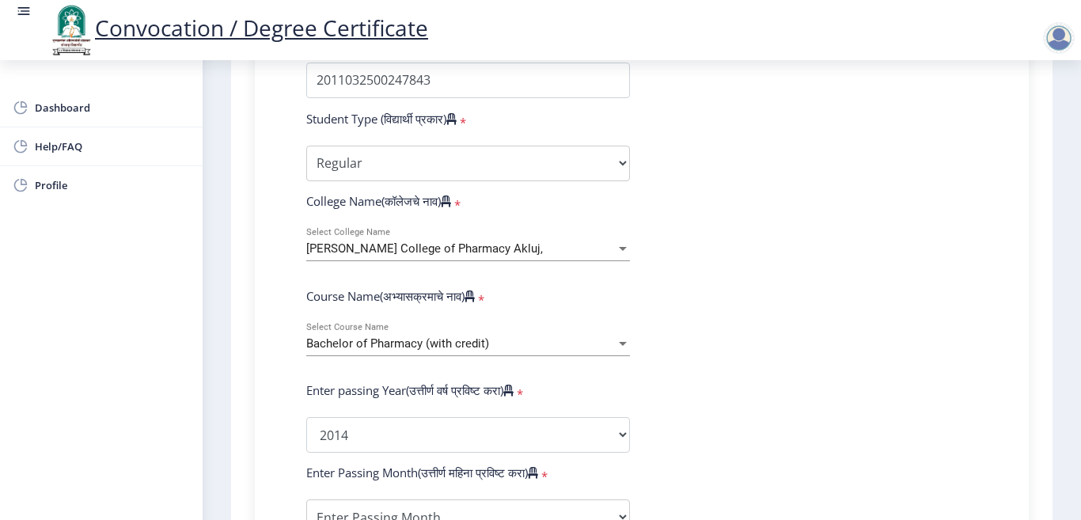
click at [708, 402] on form "Enter Your PRN Number (तुमचा पीआरएन (कायम नोंदणी क्रमांक) एंटर करा) * Student T…" at bounding box center [642, 447] width 695 height 839
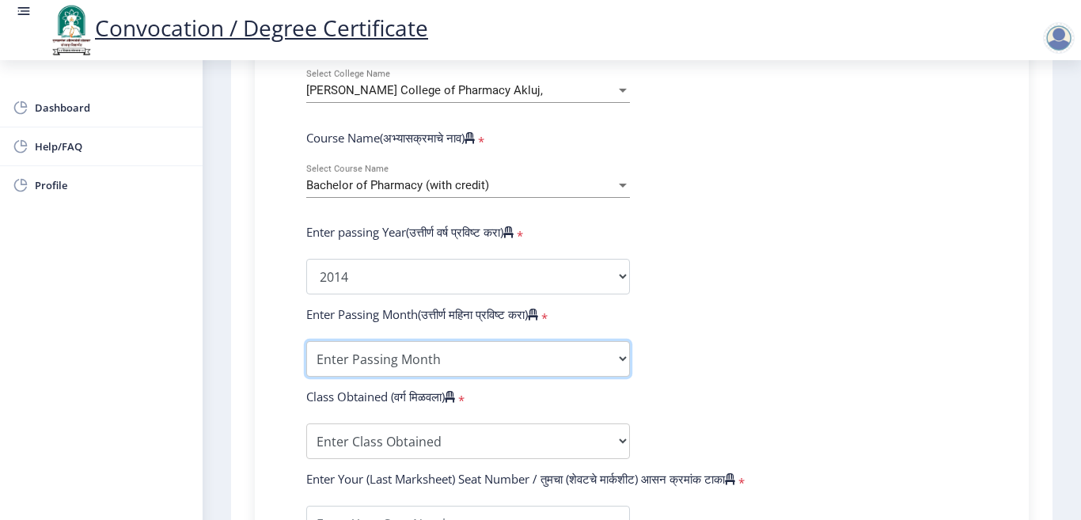
click at [413, 355] on select "Enter Passing Month March April May October November December" at bounding box center [468, 359] width 324 height 36
click at [375, 371] on select "Enter Passing Month March April May October November December" at bounding box center [468, 359] width 324 height 36
select select "May"
click at [306, 341] on select "Enter Passing Month March April May October November December" at bounding box center [468, 359] width 324 height 36
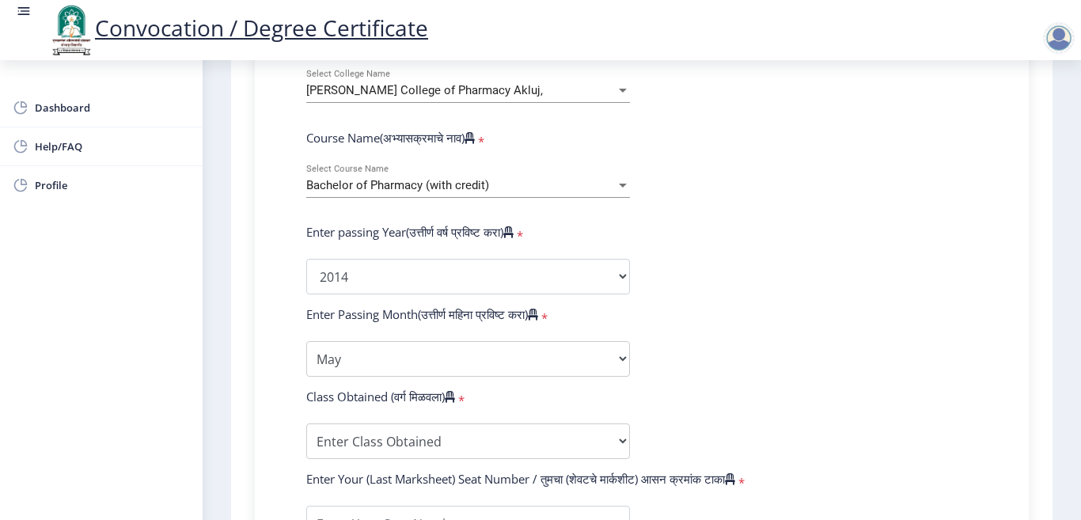
click at [269, 396] on div "Enter Your PRN Number (तुमचा पीआरएन (कायम नोंदणी क्रमांक) एंटर करा) * Student T…" at bounding box center [642, 296] width 774 height 884
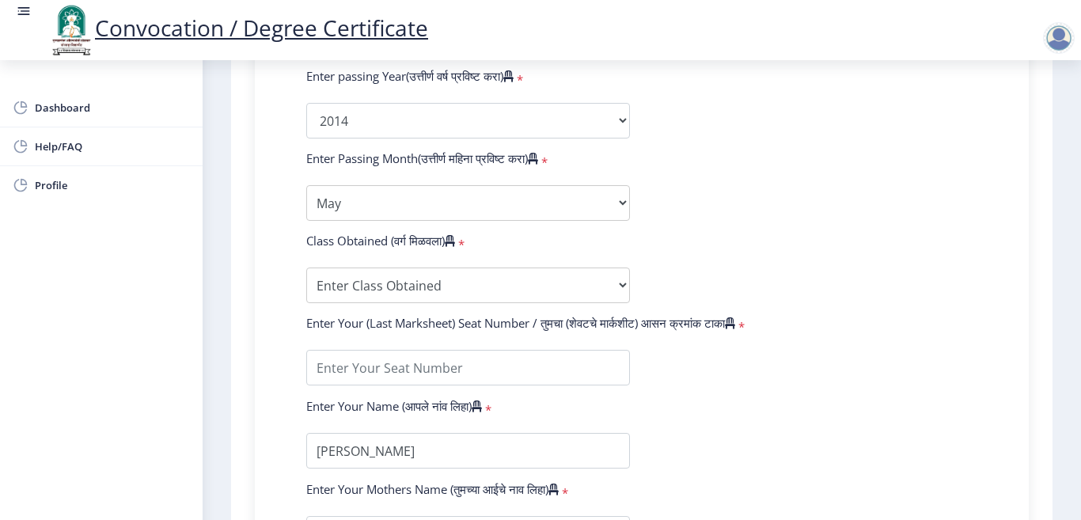
scroll to position [792, 0]
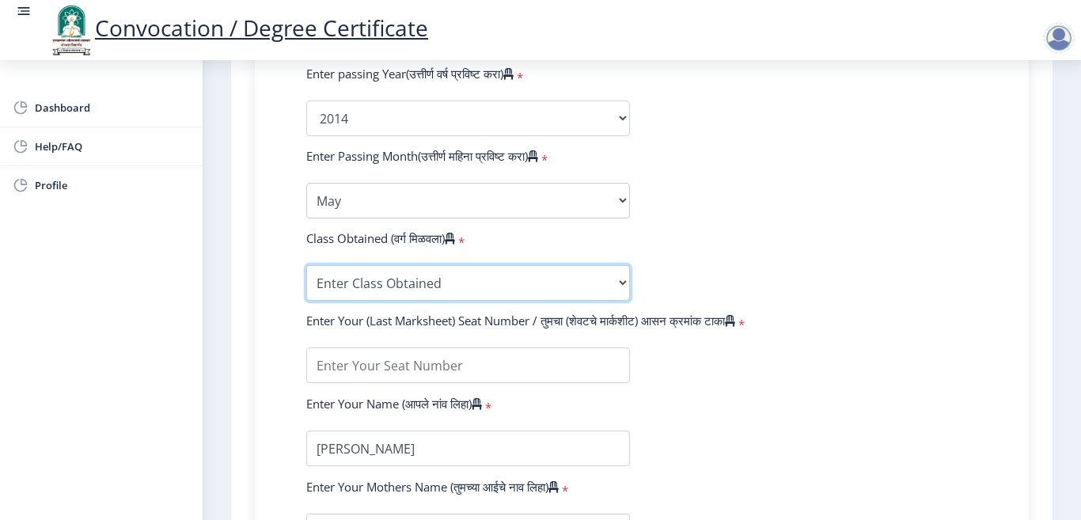
click at [415, 275] on select "Enter Class Obtained FIRST CLASS WITH DISTINCTION FIRST CLASS HIGHER SECOND CLA…" at bounding box center [468, 283] width 324 height 36
select select "FIRST CLASS"
click at [306, 265] on select "Enter Class Obtained FIRST CLASS WITH DISTINCTION FIRST CLASS HIGHER SECOND CLA…" at bounding box center [468, 283] width 324 height 36
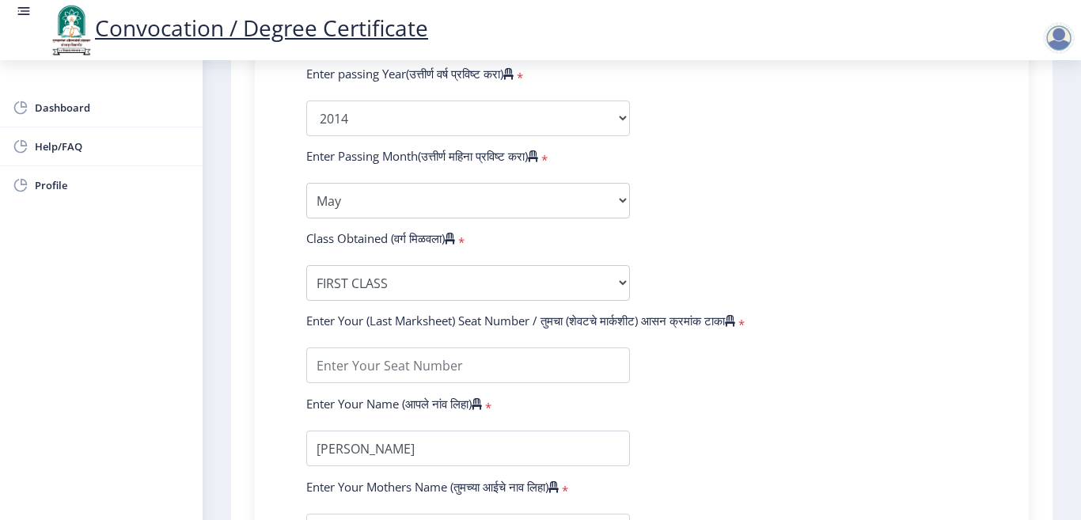
click at [686, 242] on form "Enter Your PRN Number (तुमचा पीआरएन (कायम नोंदणी क्रमांक) एंटर करा) * Student T…" at bounding box center [642, 130] width 695 height 839
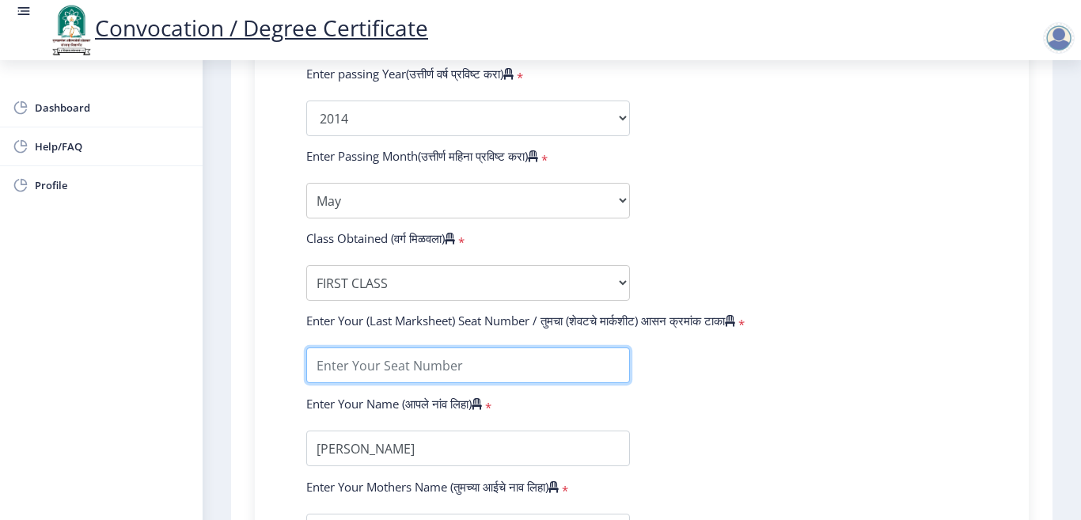
click at [427, 366] on input "textarea" at bounding box center [468, 366] width 324 height 36
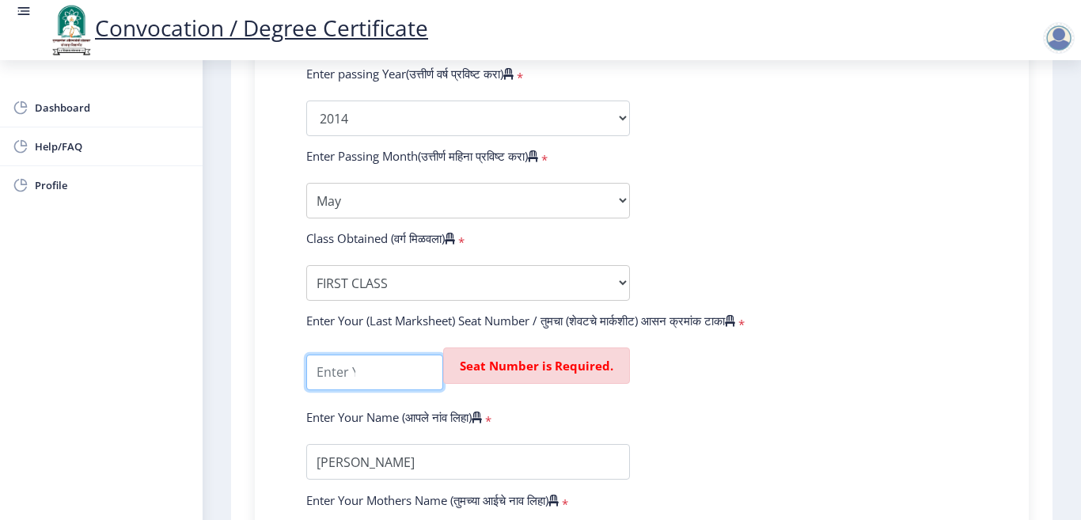
paste input "176536"
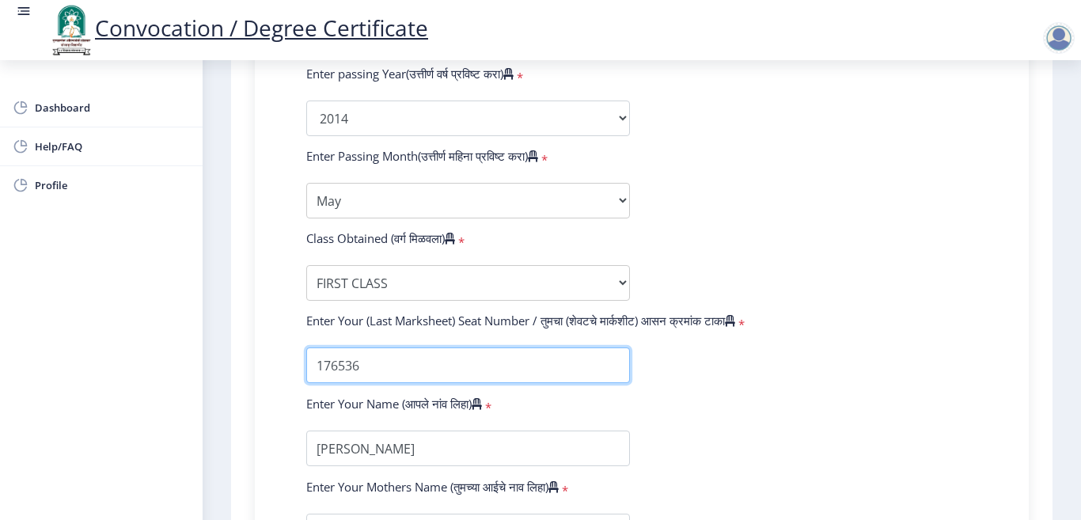
type input "176536"
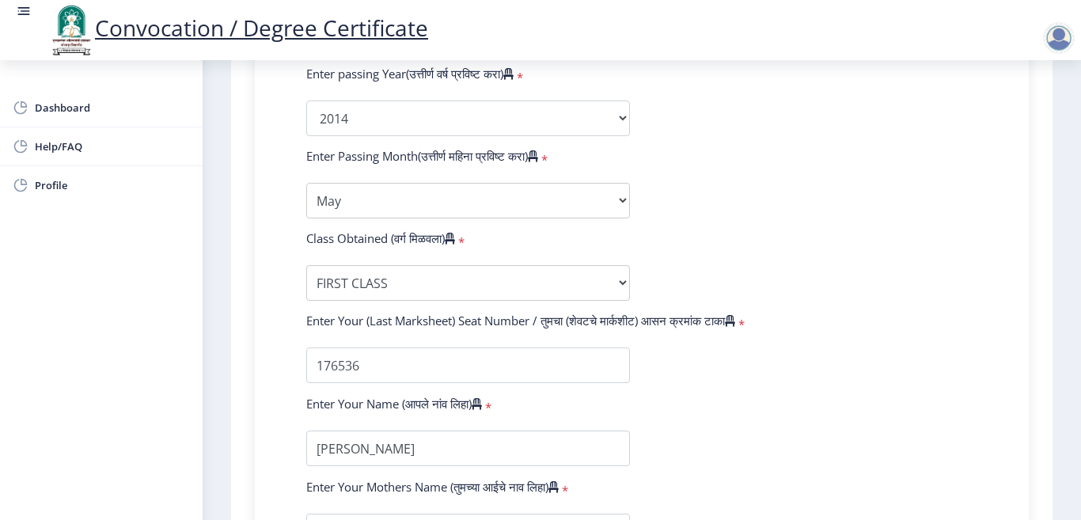
click at [734, 419] on form "Enter Your PRN Number (तुमचा पीआरएन (कायम नोंदणी क्रमांक) एंटर करा) * Student T…" at bounding box center [642, 130] width 695 height 839
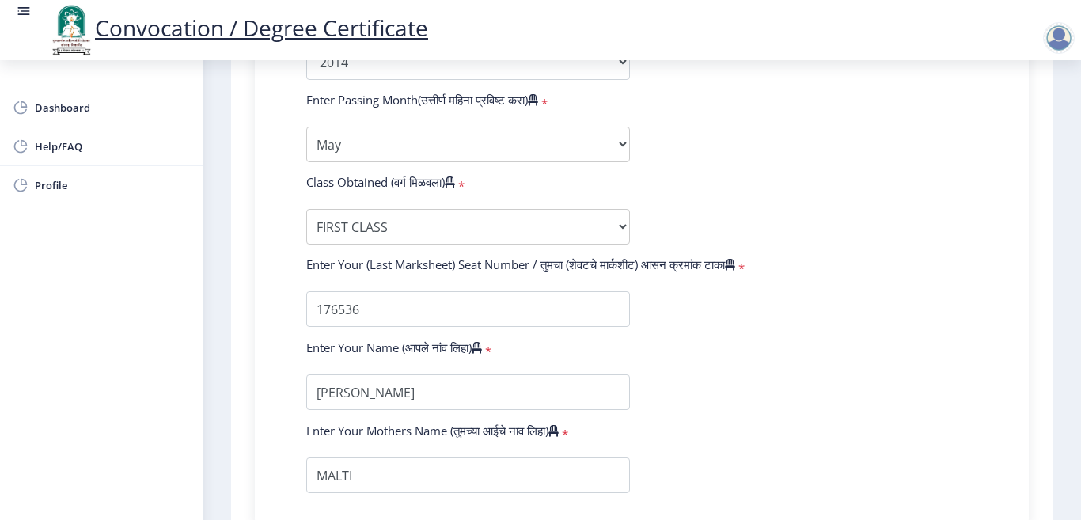
scroll to position [1024, 0]
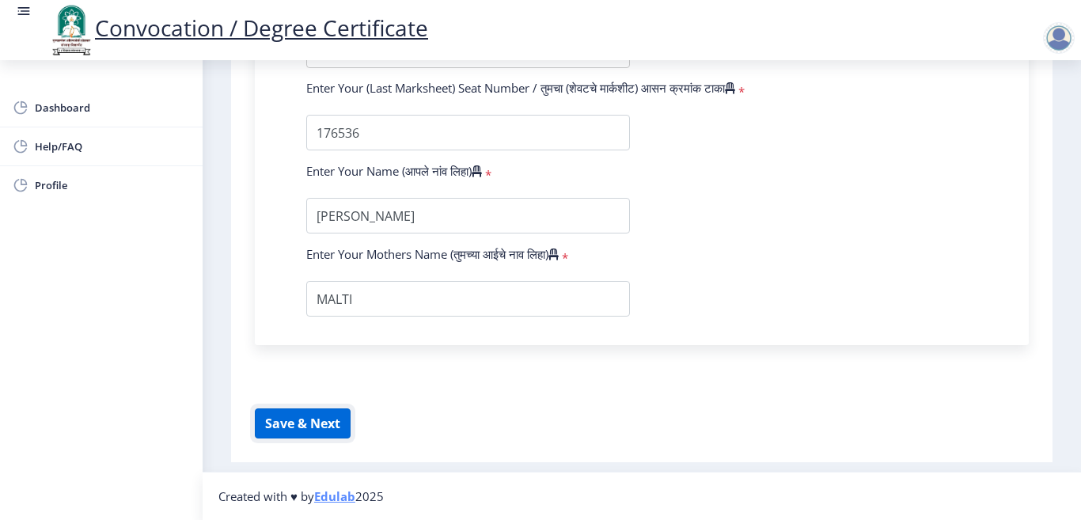
click at [300, 420] on button "Save & Next" at bounding box center [303, 424] width 96 height 30
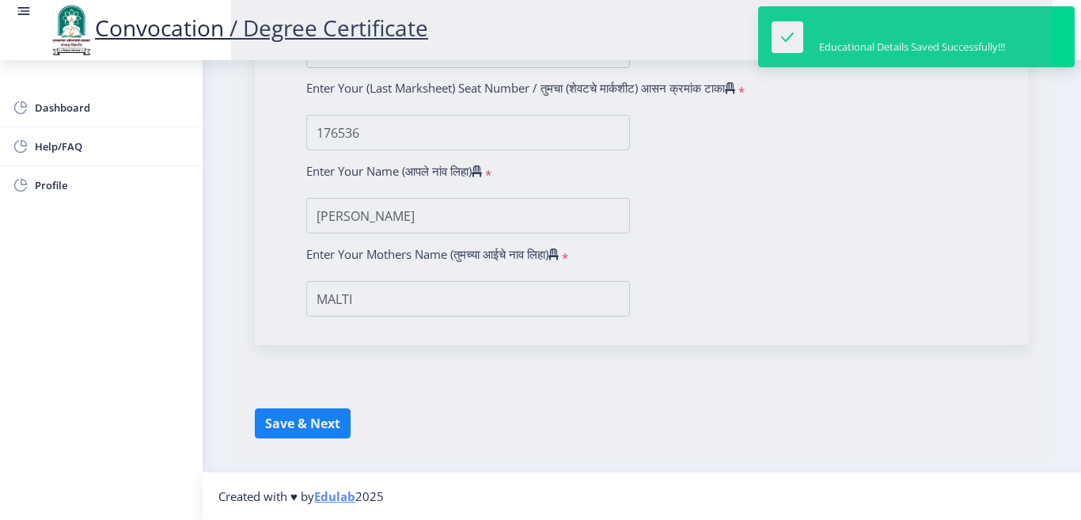
select select
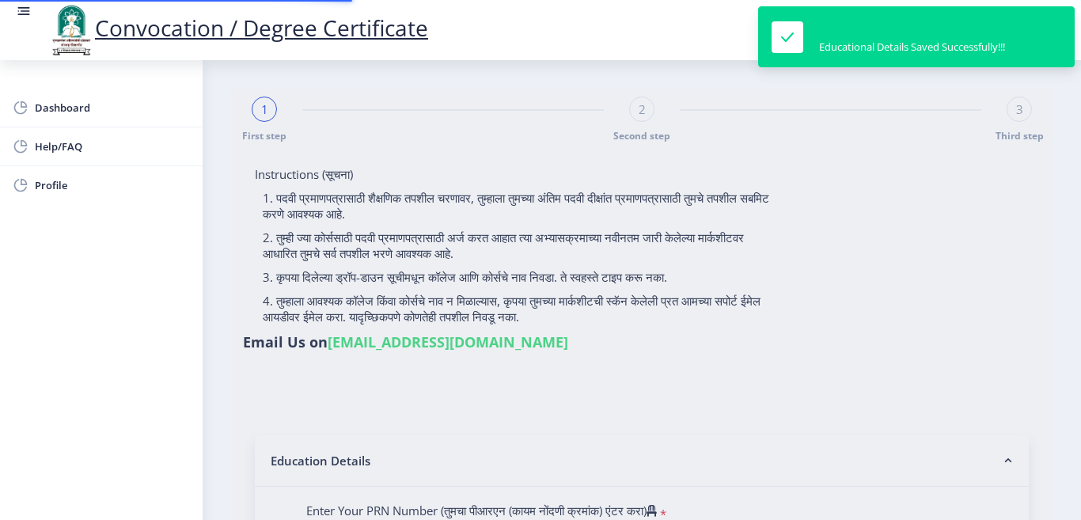
type input "[PERSON_NAME]"
type input "MALTI"
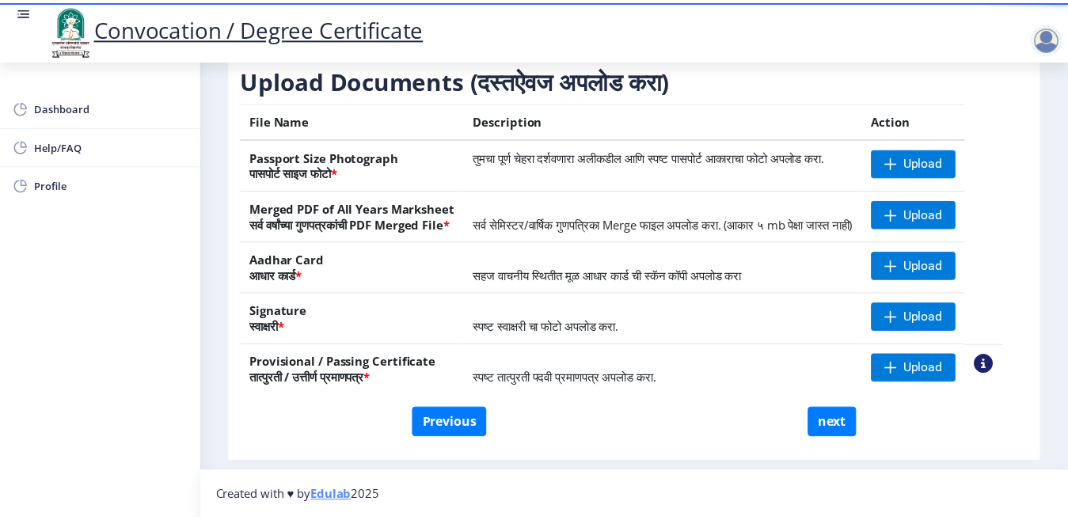
scroll to position [279, 0]
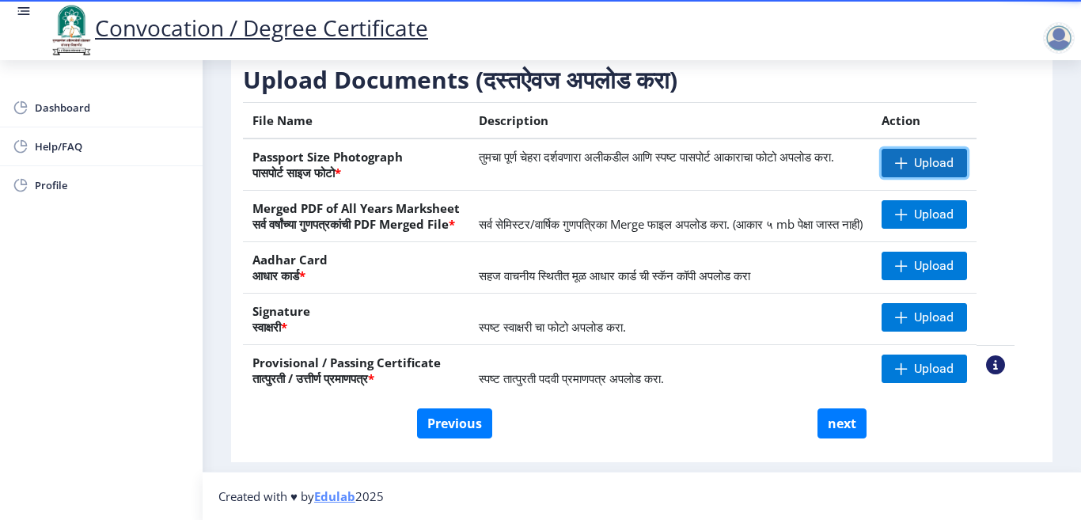
click at [939, 155] on span "Upload" at bounding box center [934, 163] width 40 height 16
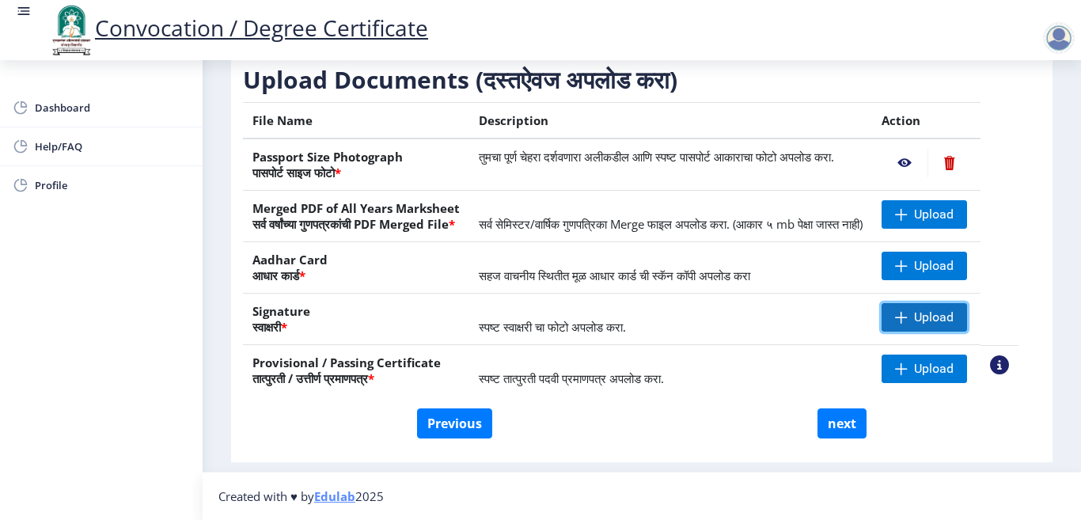
click at [933, 314] on span "Upload" at bounding box center [934, 318] width 40 height 16
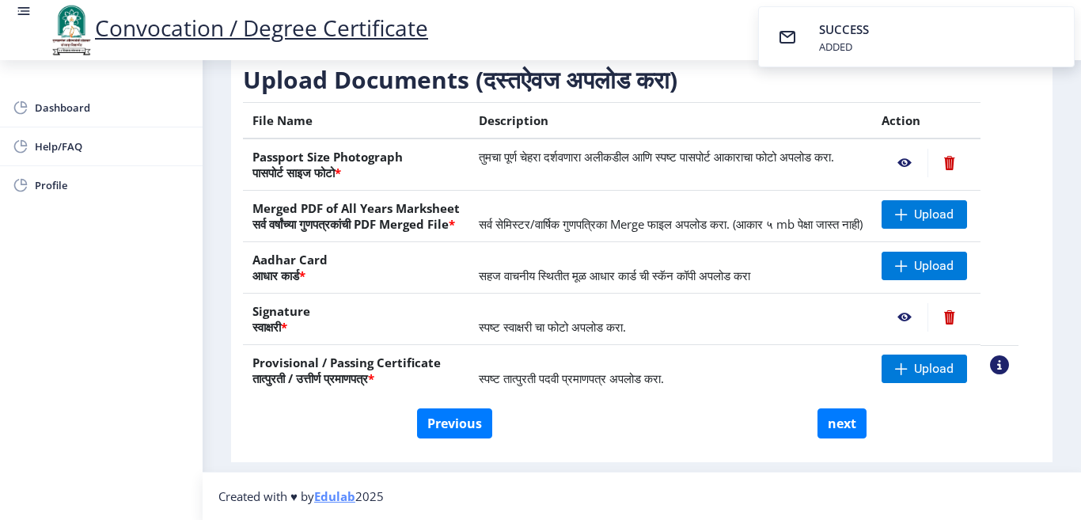
click at [920, 150] on nb-action at bounding box center [905, 163] width 46 height 29
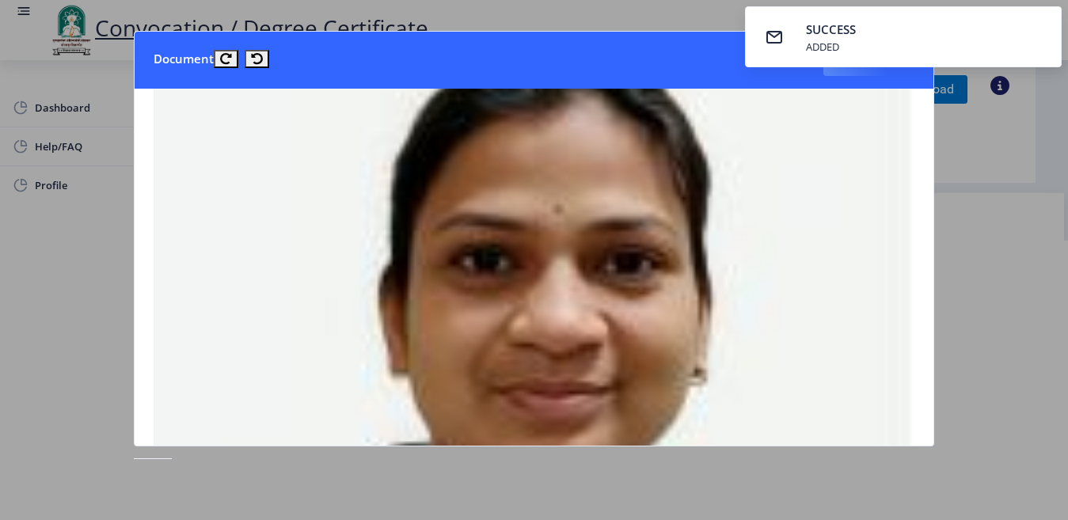
scroll to position [79, 0]
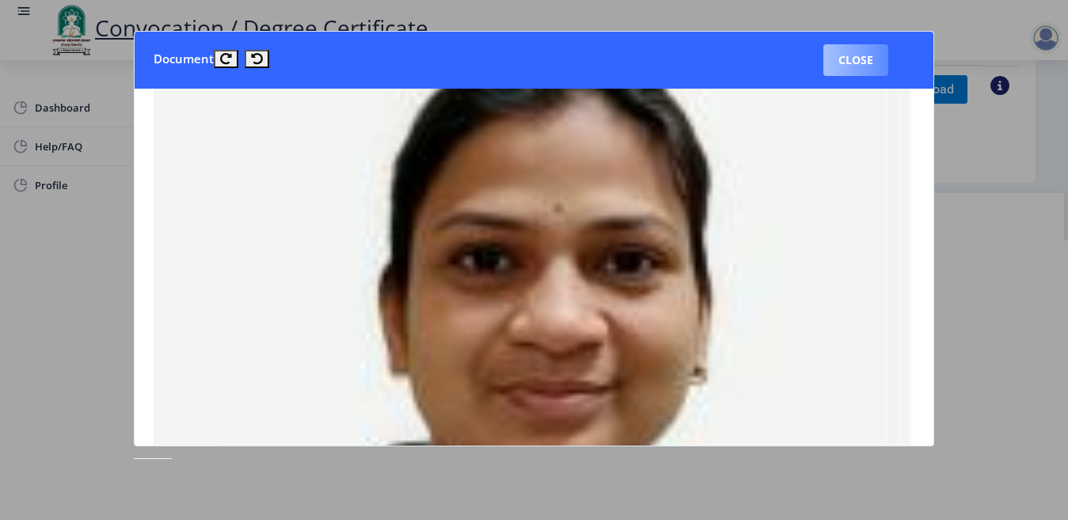
click at [848, 60] on button "Close" at bounding box center [855, 60] width 65 height 32
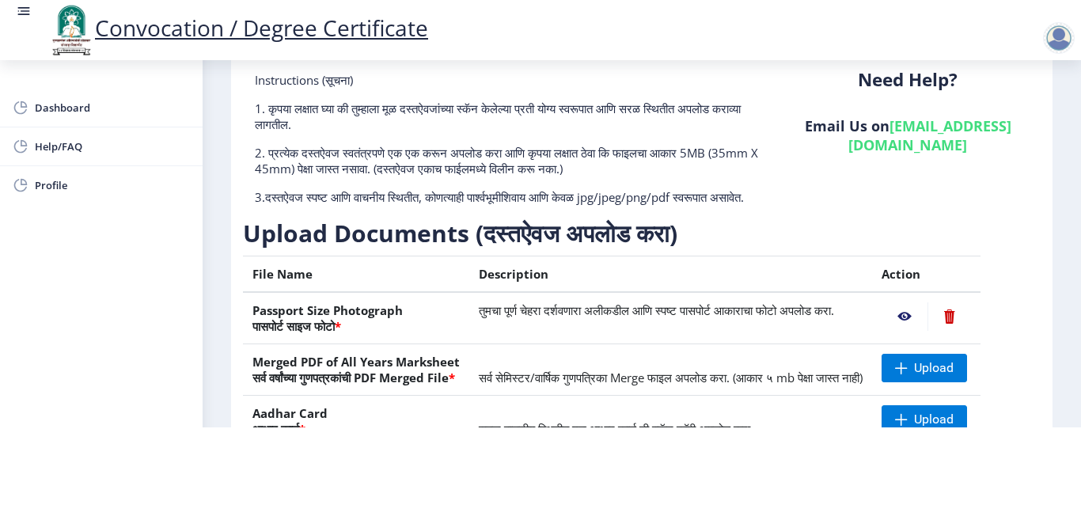
scroll to position [0, 0]
